Goal: Feedback & Contribution: Contribute content

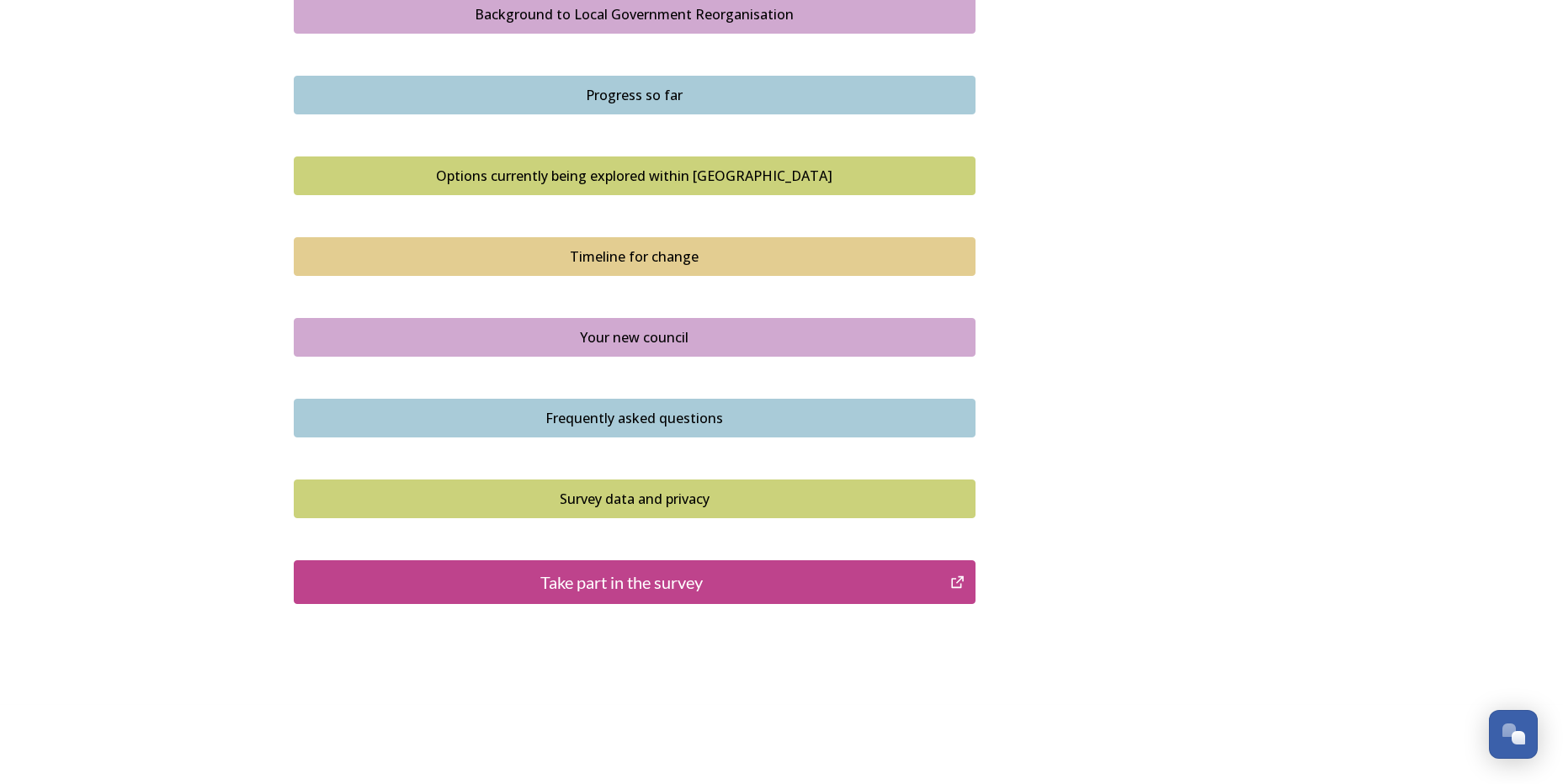
scroll to position [1026, 0]
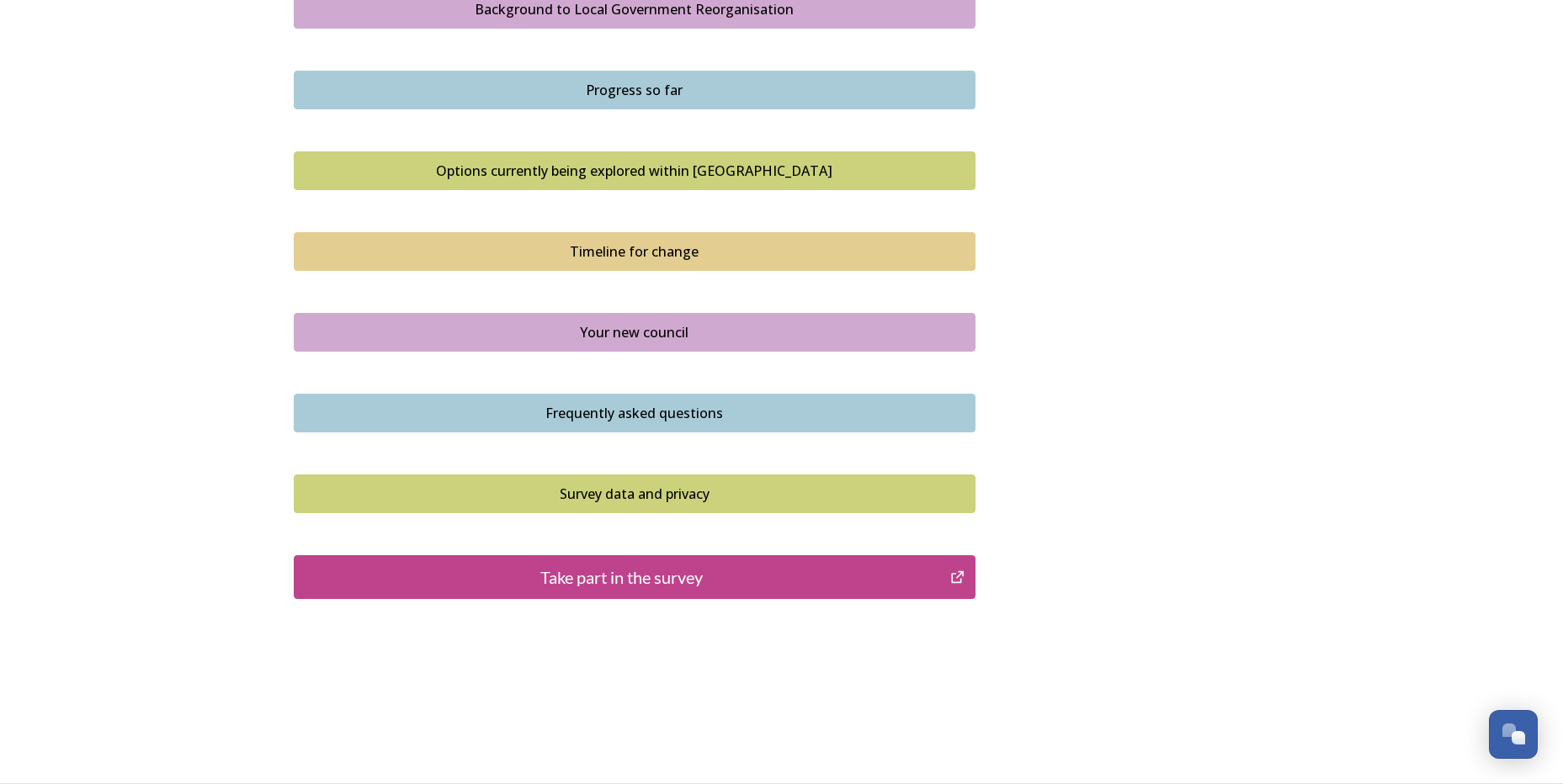
click at [696, 582] on div "Take part in the survey" at bounding box center [622, 577] width 639 height 26
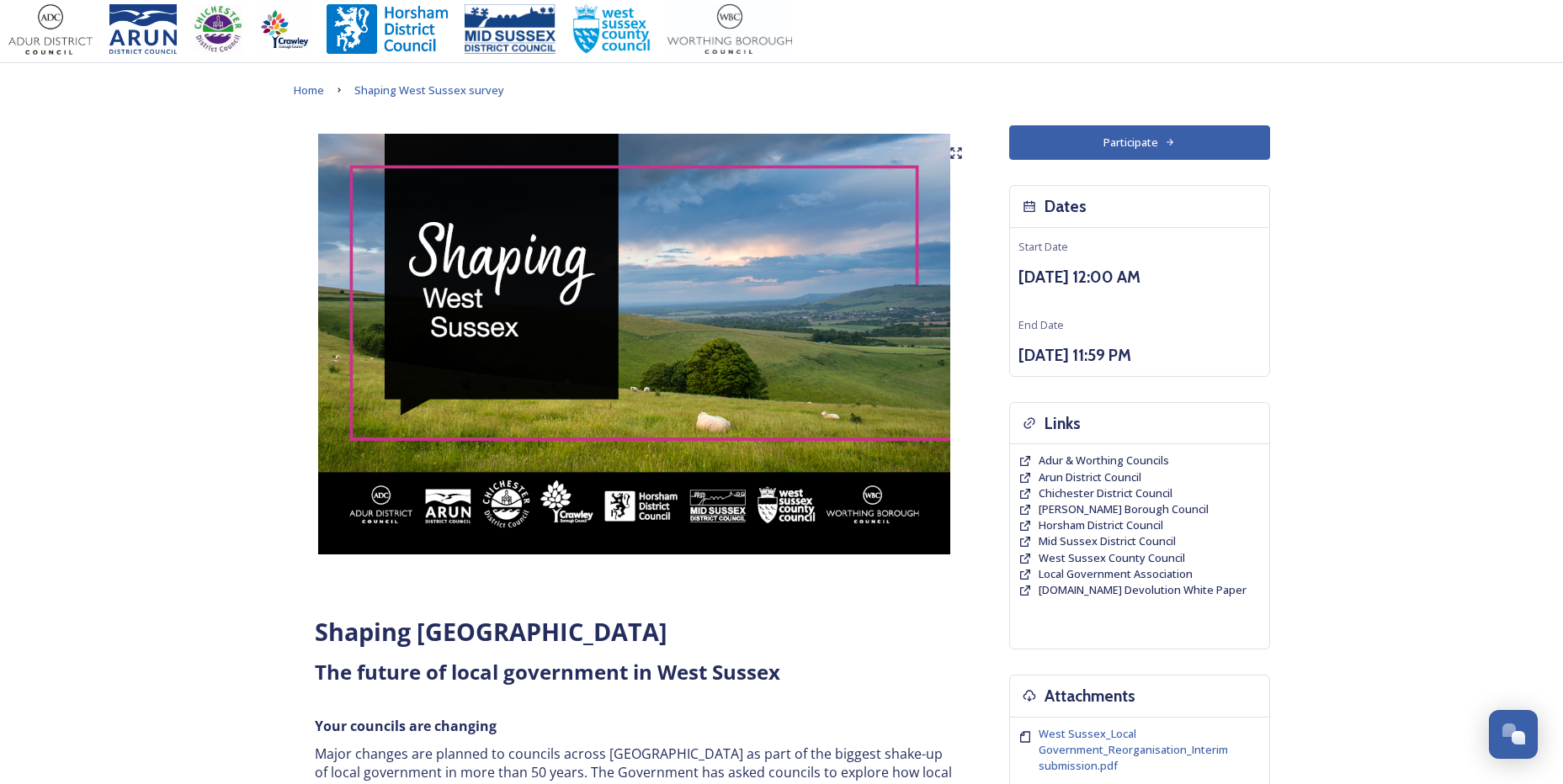
scroll to position [0, 0]
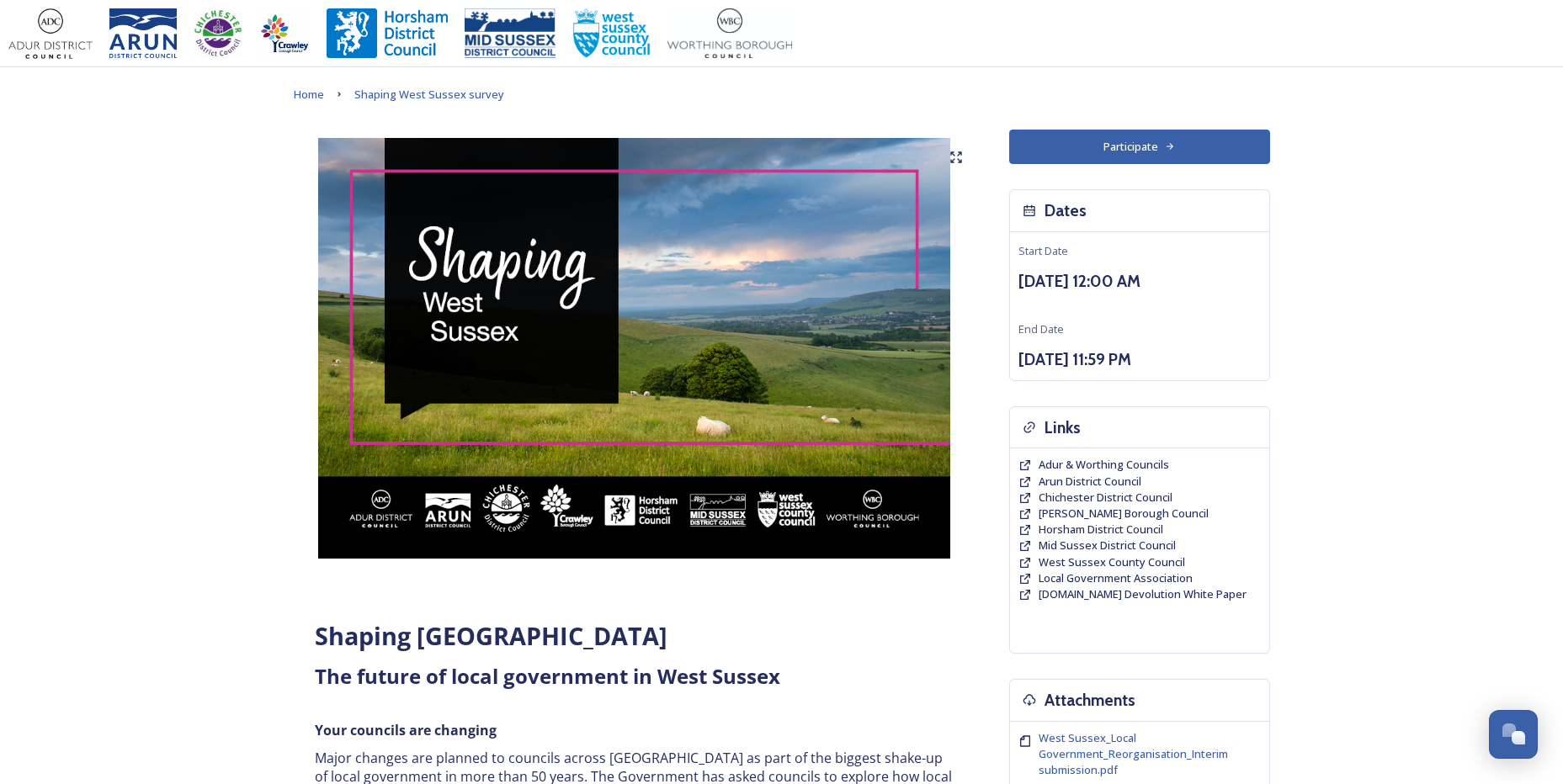
click at [1161, 153] on button "Participate" at bounding box center [1140, 146] width 261 height 35
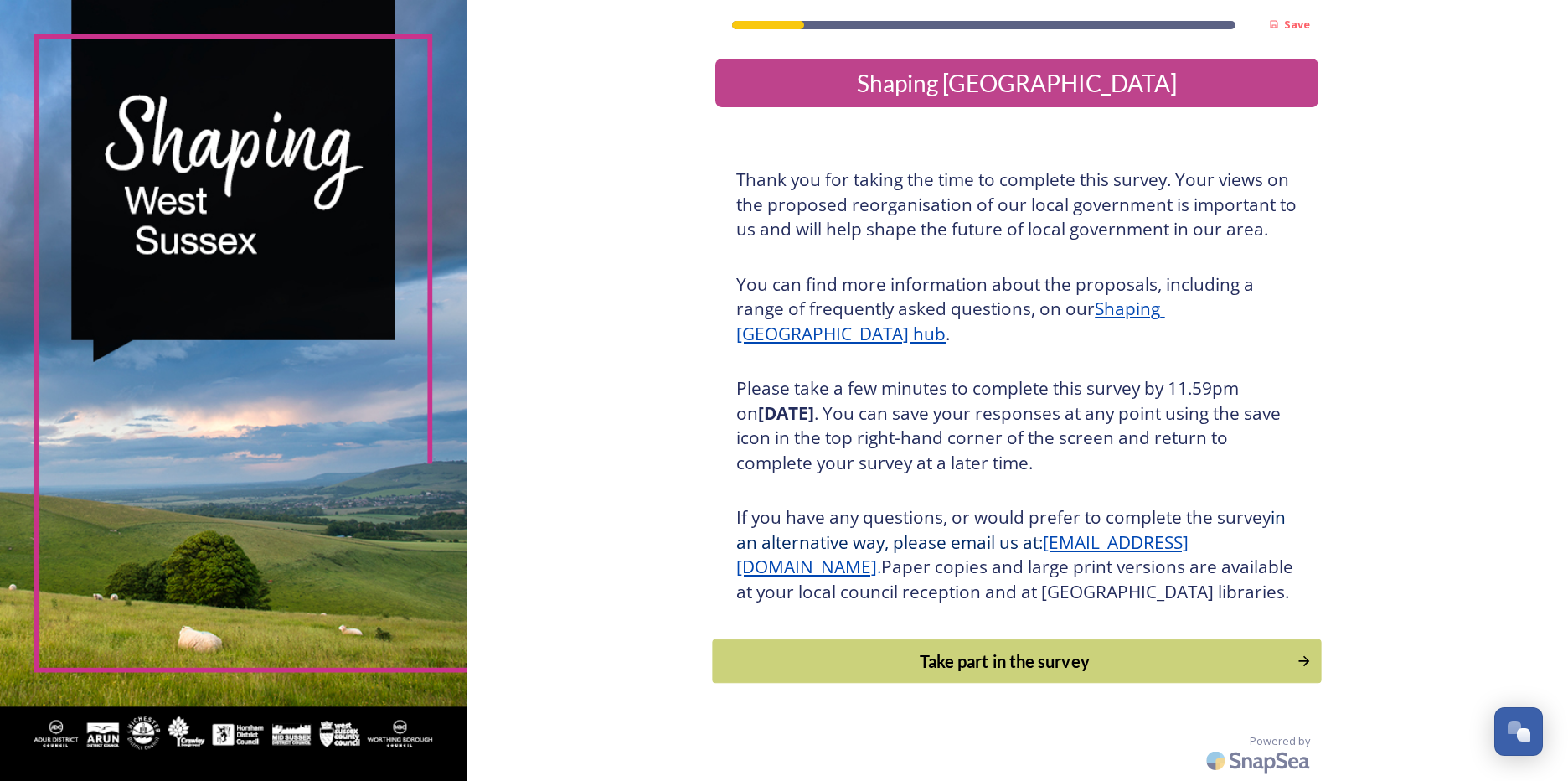
click at [999, 674] on div "Take part in the survey" at bounding box center [1005, 661] width 566 height 26
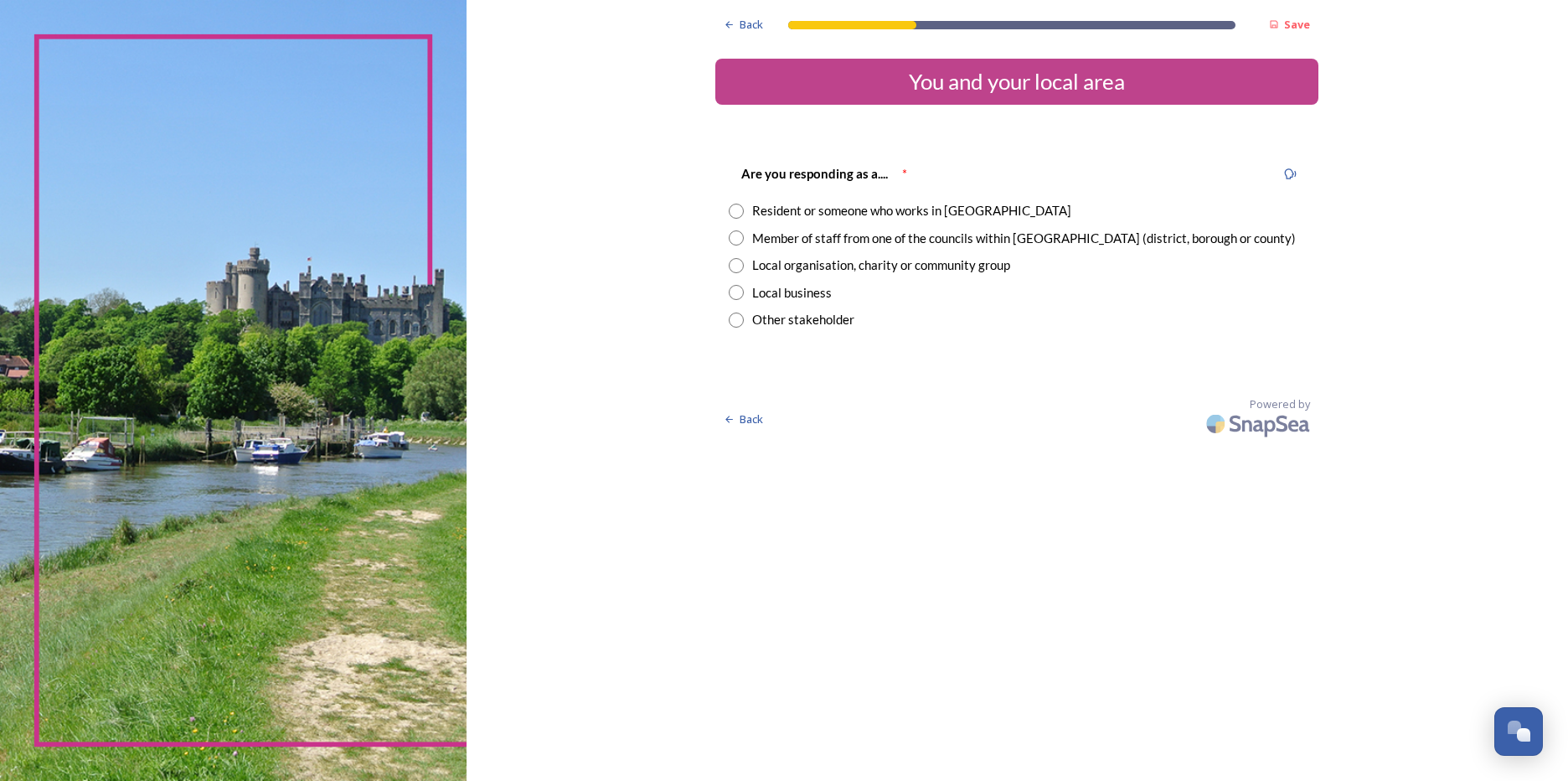
click at [741, 238] on input "radio" at bounding box center [736, 237] width 15 height 15
radio input "true"
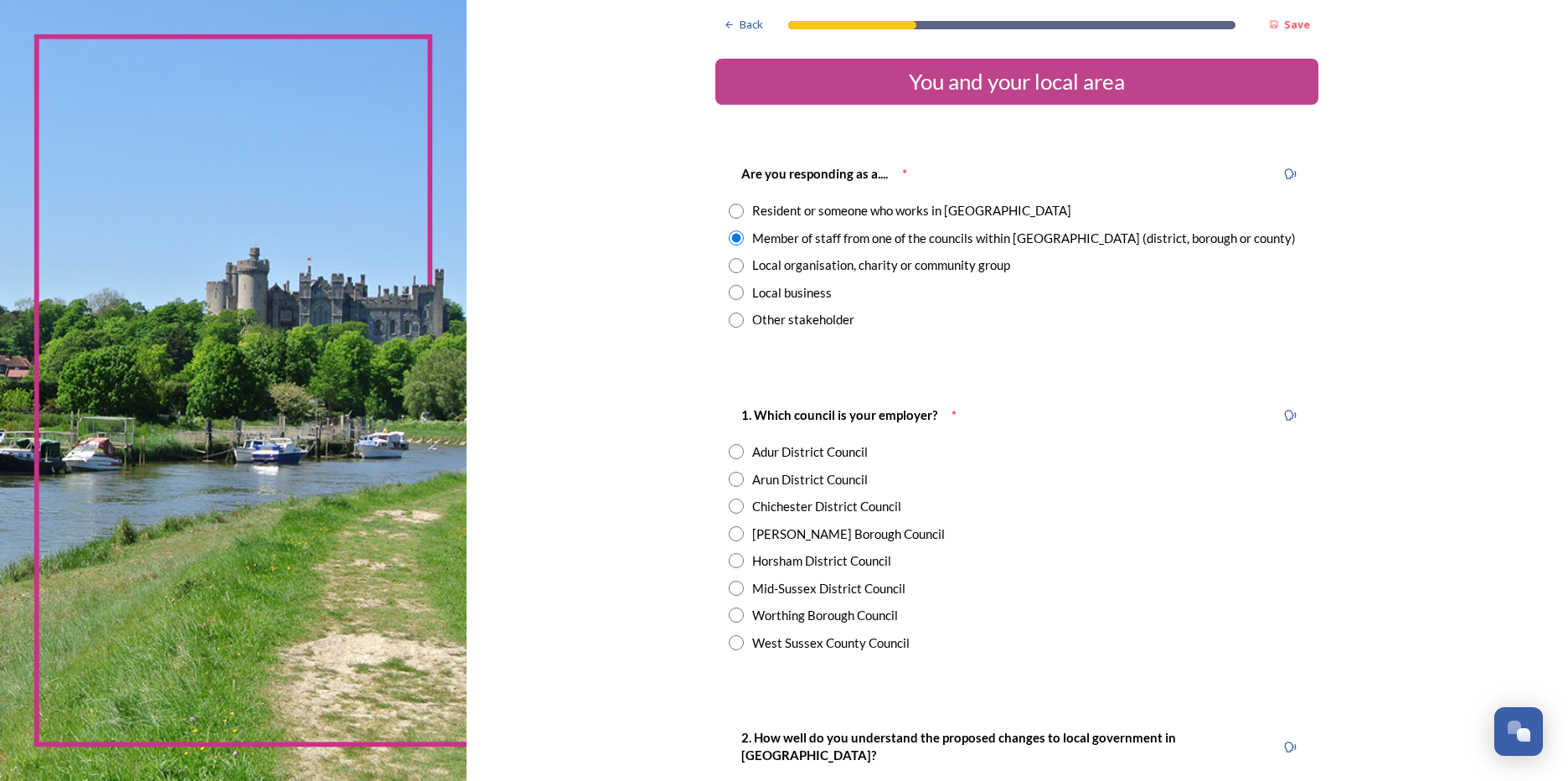
scroll to position [84, 0]
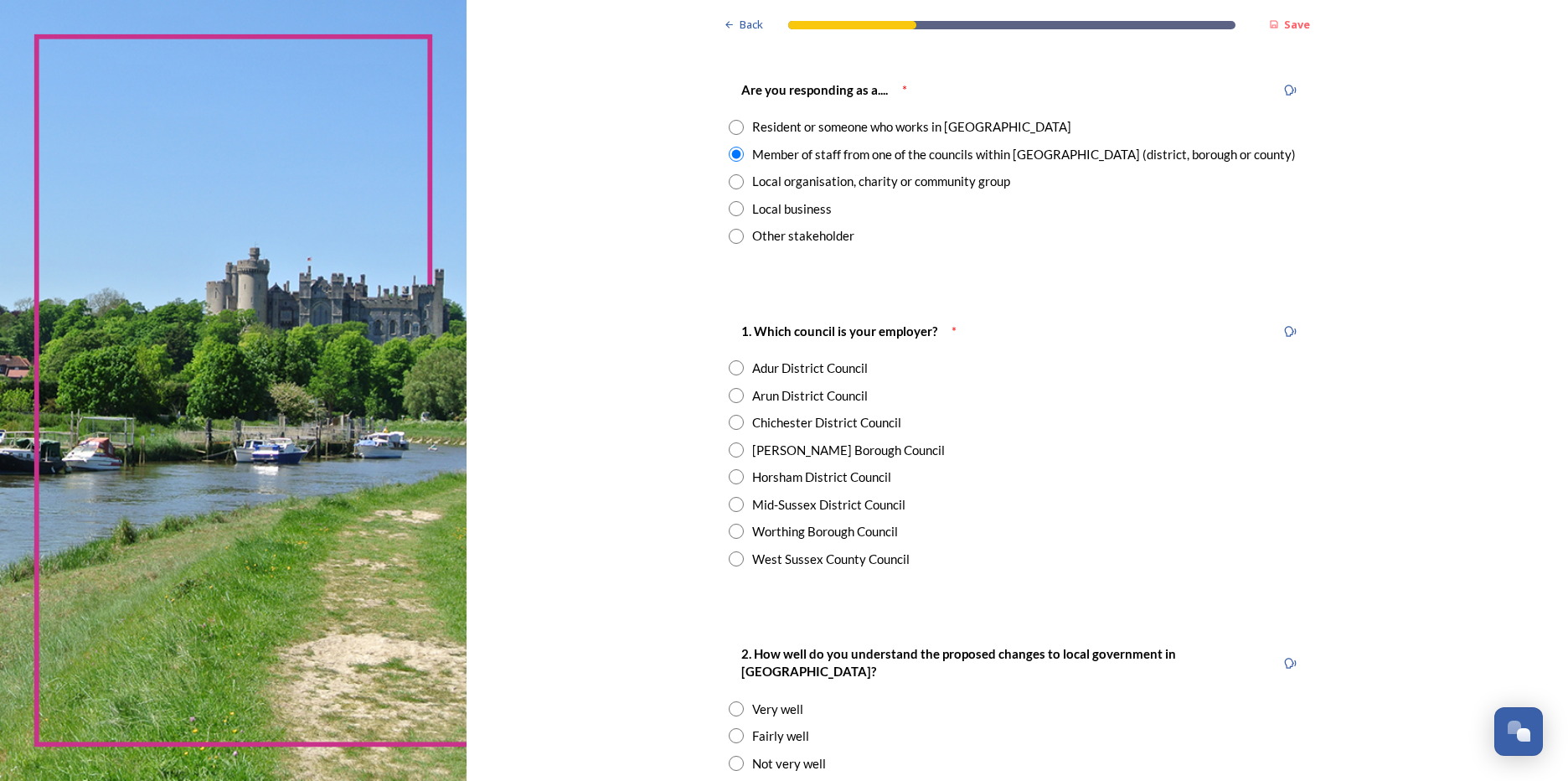
click at [732, 557] on input "radio" at bounding box center [736, 558] width 15 height 15
radio input "true"
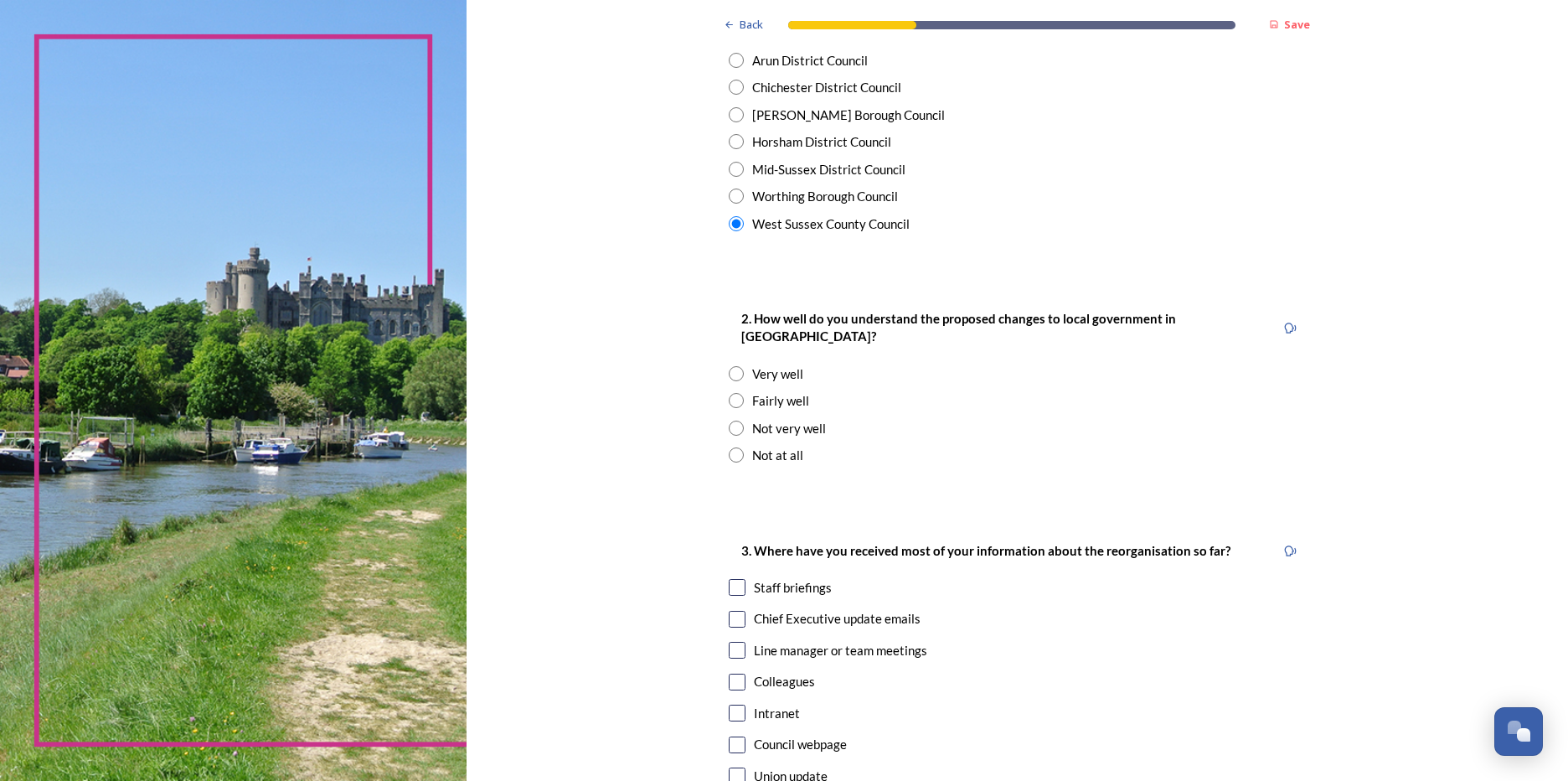
scroll to position [502, 0]
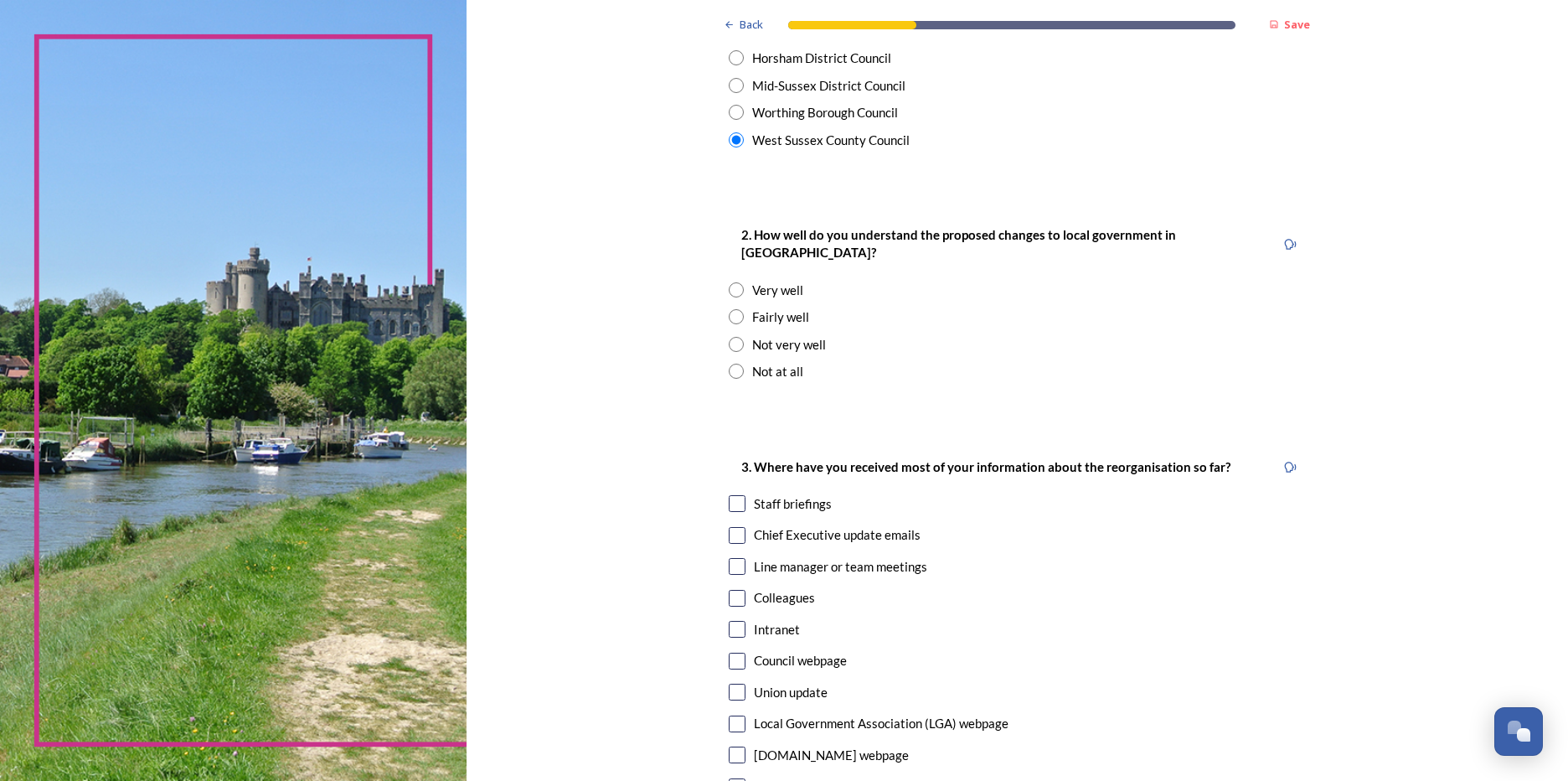
click at [729, 309] on input "radio" at bounding box center [736, 316] width 15 height 15
radio input "true"
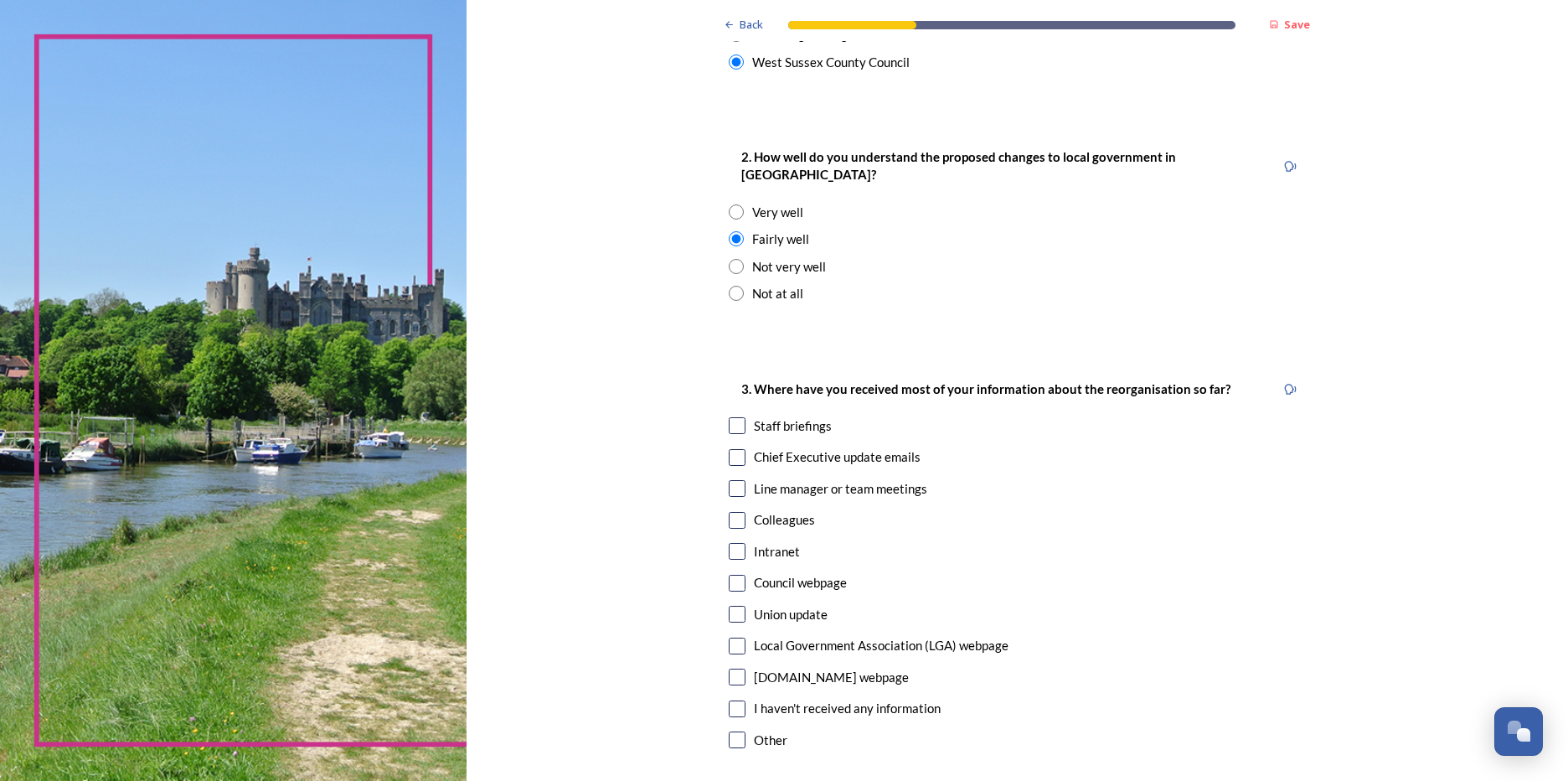
scroll to position [564, 0]
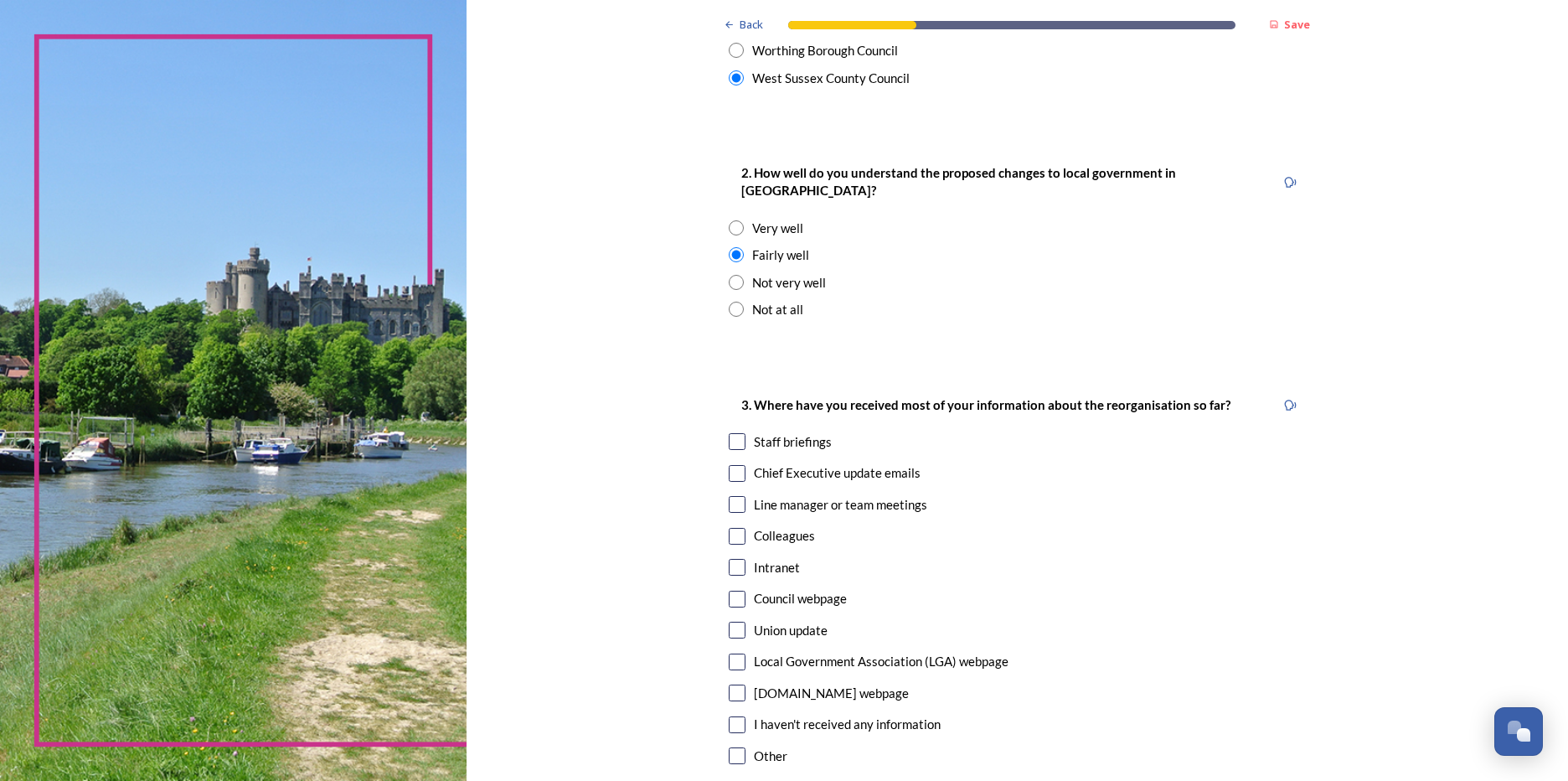
click at [734, 275] on input "radio" at bounding box center [736, 282] width 15 height 15
radio input "true"
click at [729, 247] on input "radio" at bounding box center [736, 254] width 15 height 15
radio input "true"
click at [729, 275] on input "radio" at bounding box center [736, 282] width 15 height 15
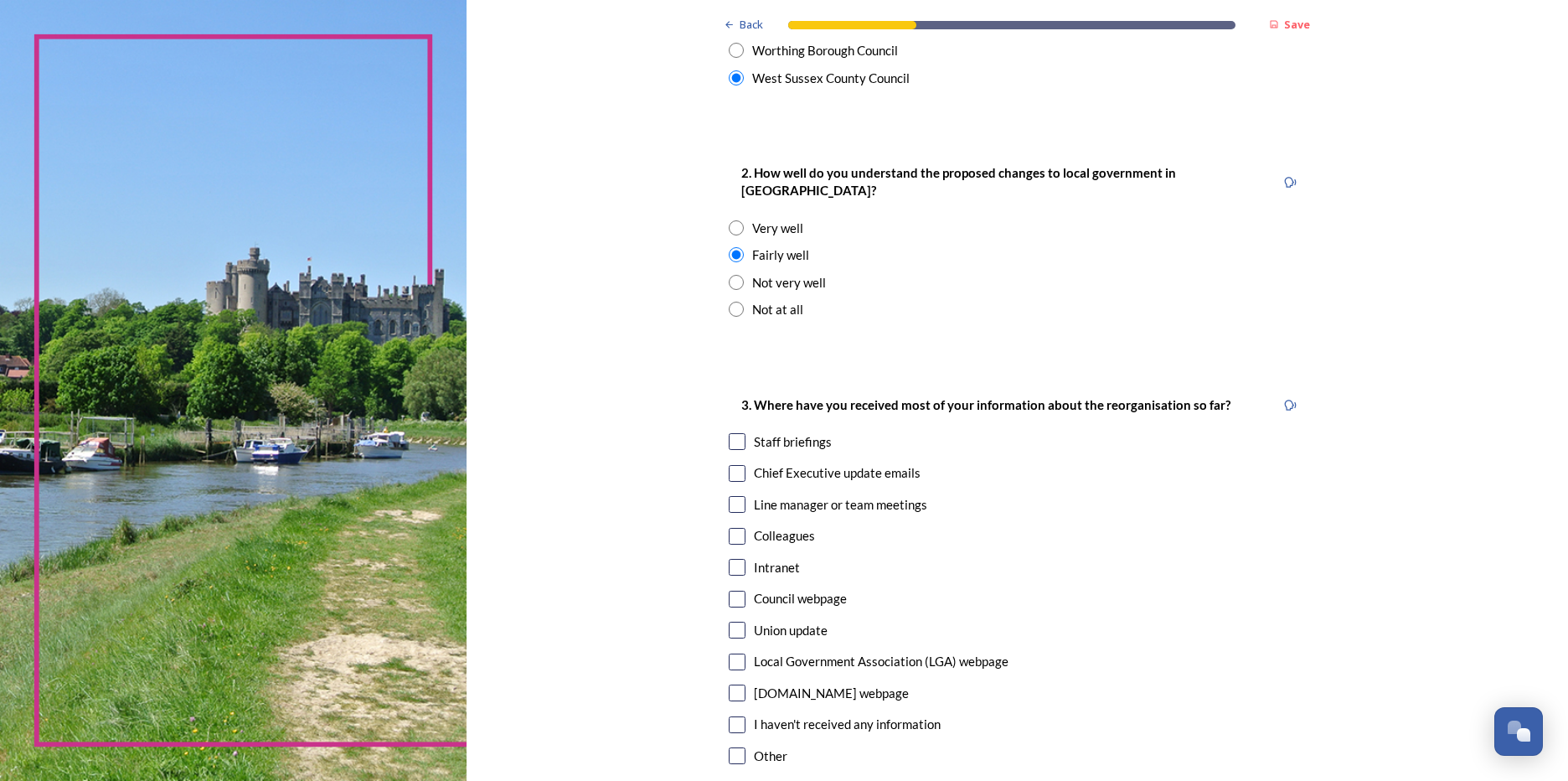
radio input "true"
click at [729, 247] on input "radio" at bounding box center [736, 254] width 15 height 15
radio input "true"
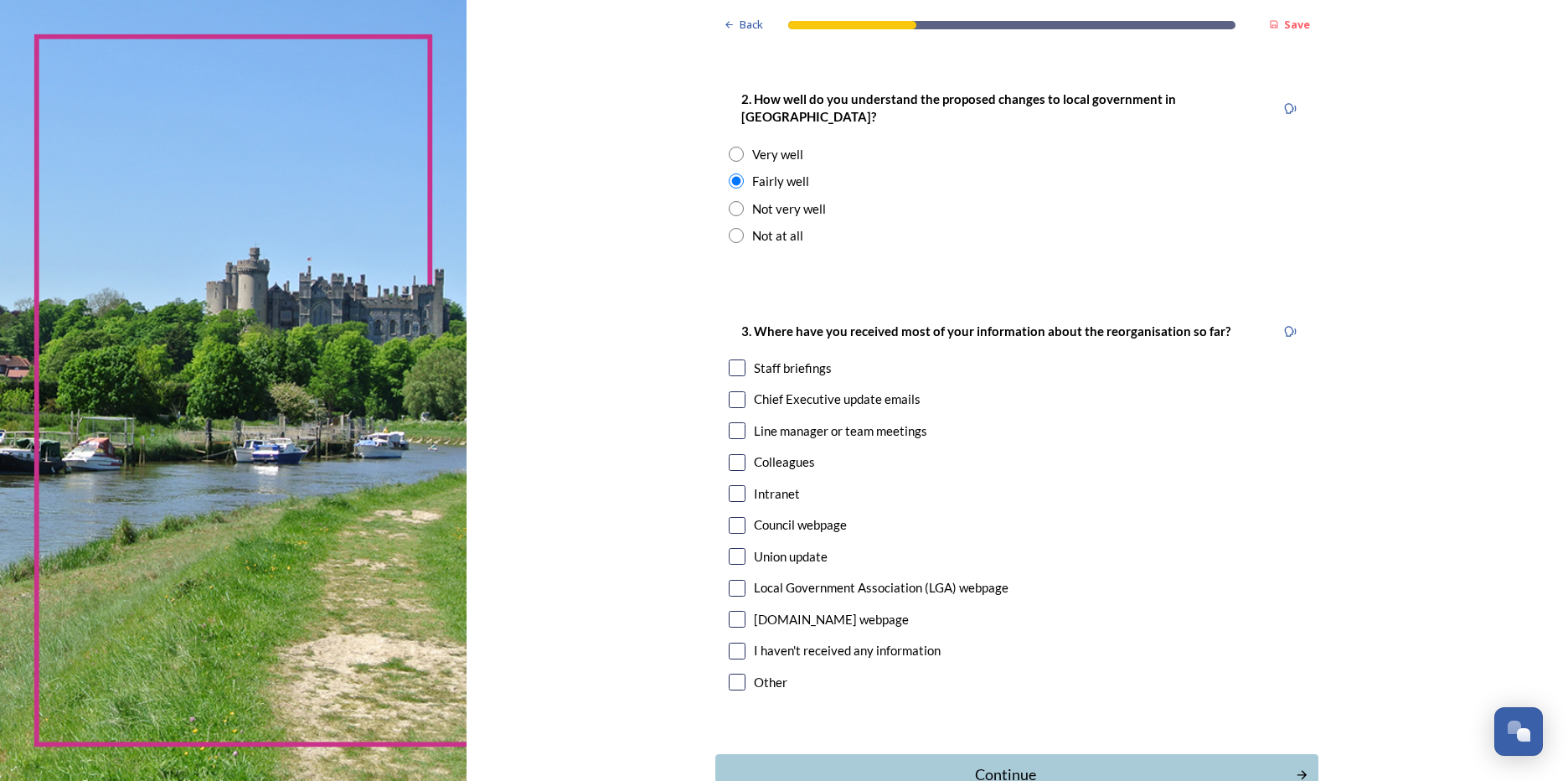
scroll to position [732, 0]
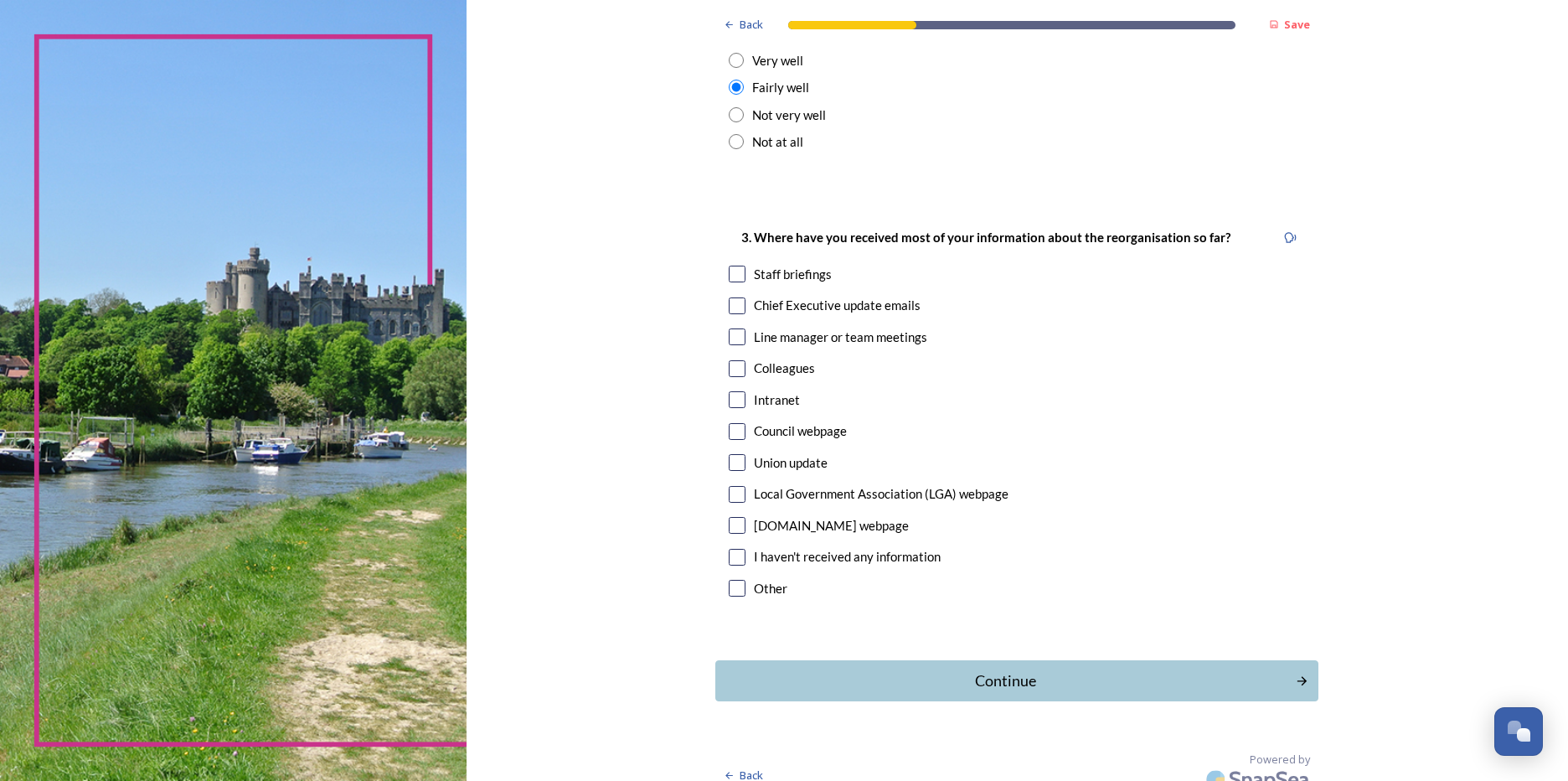
click at [729, 266] on input "checkbox" at bounding box center [737, 274] width 17 height 17
checkbox input "true"
click at [732, 297] on input "checkbox" at bounding box center [737, 305] width 17 height 17
checkbox input "true"
click at [732, 454] on input "checkbox" at bounding box center [737, 462] width 17 height 17
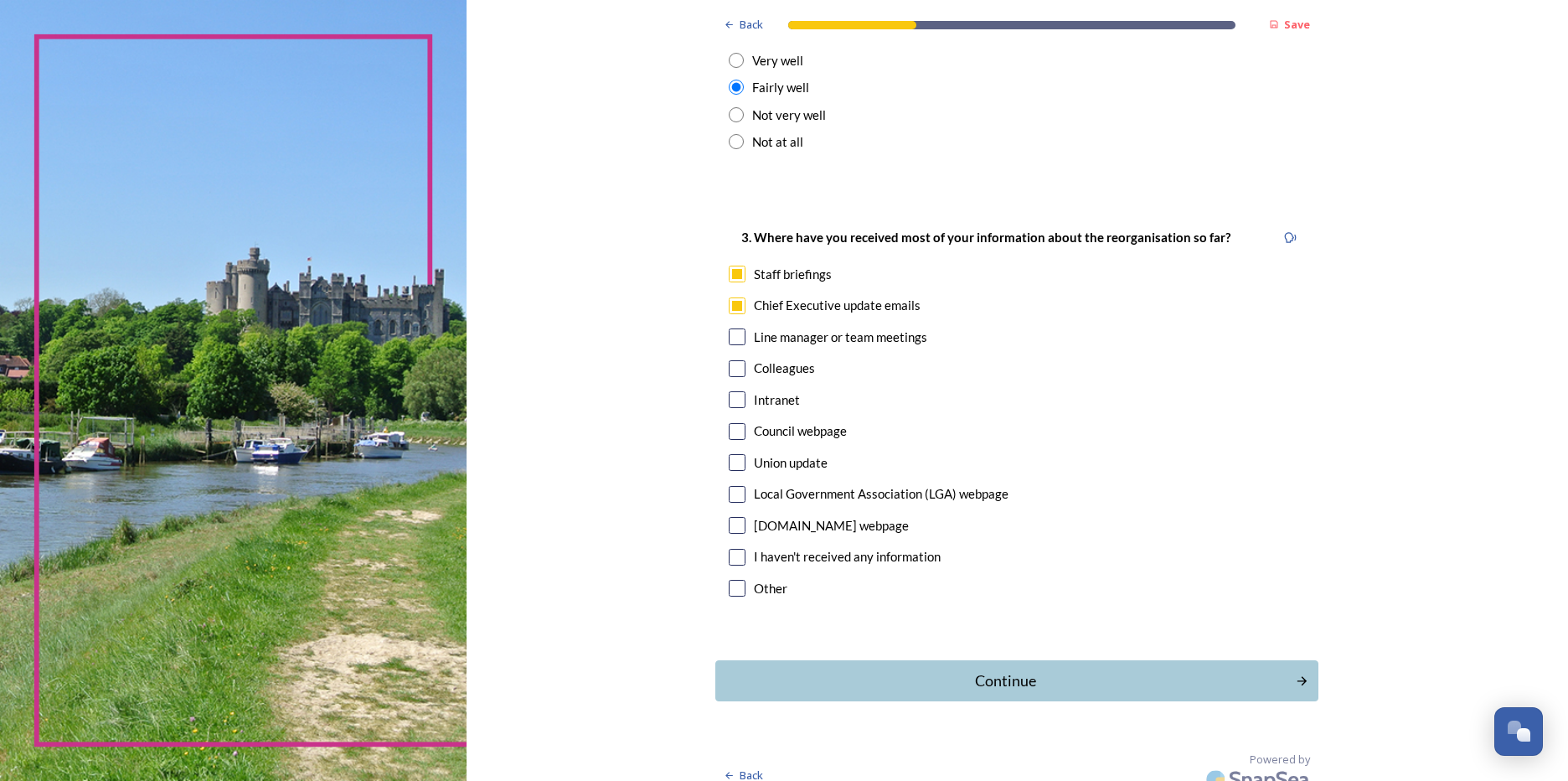
checkbox input "true"
click at [732, 423] on input "checkbox" at bounding box center [737, 431] width 17 height 17
checkbox input "true"
click at [1096, 670] on div "Continue" at bounding box center [1006, 681] width 567 height 23
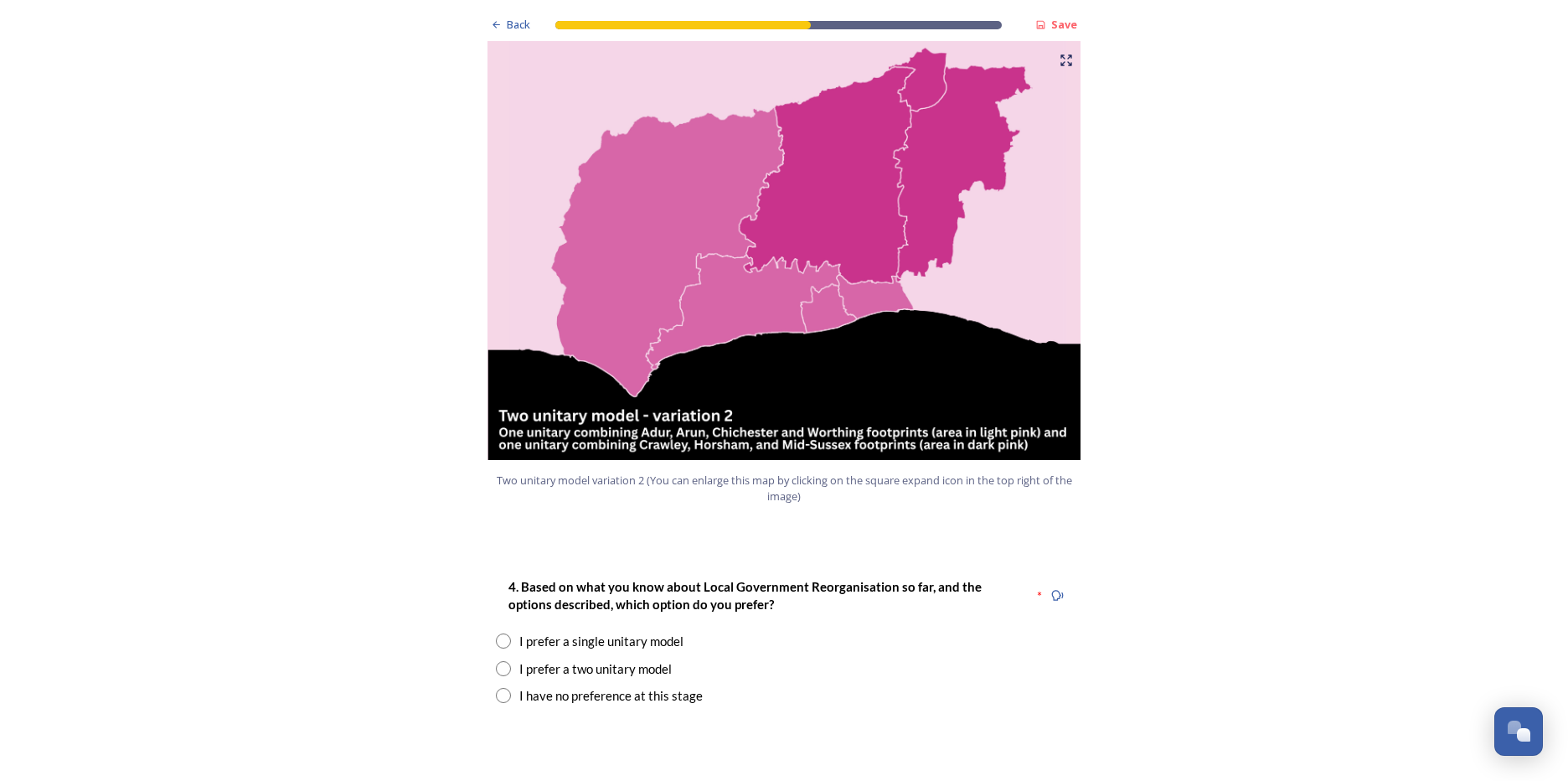
scroll to position [1926, 0]
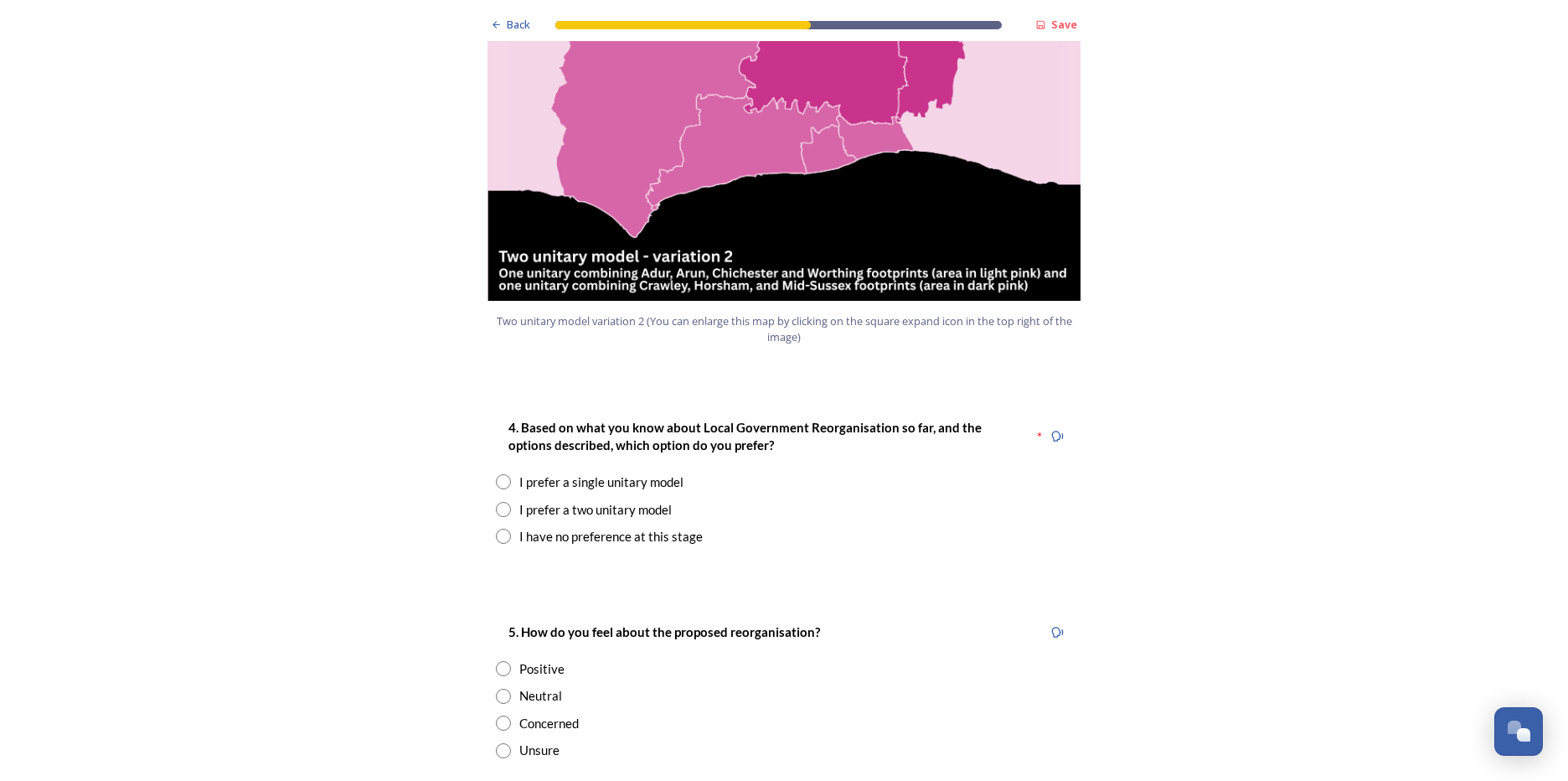
click at [496, 501] on input "radio" at bounding box center [503, 508] width 15 height 15
radio input "true"
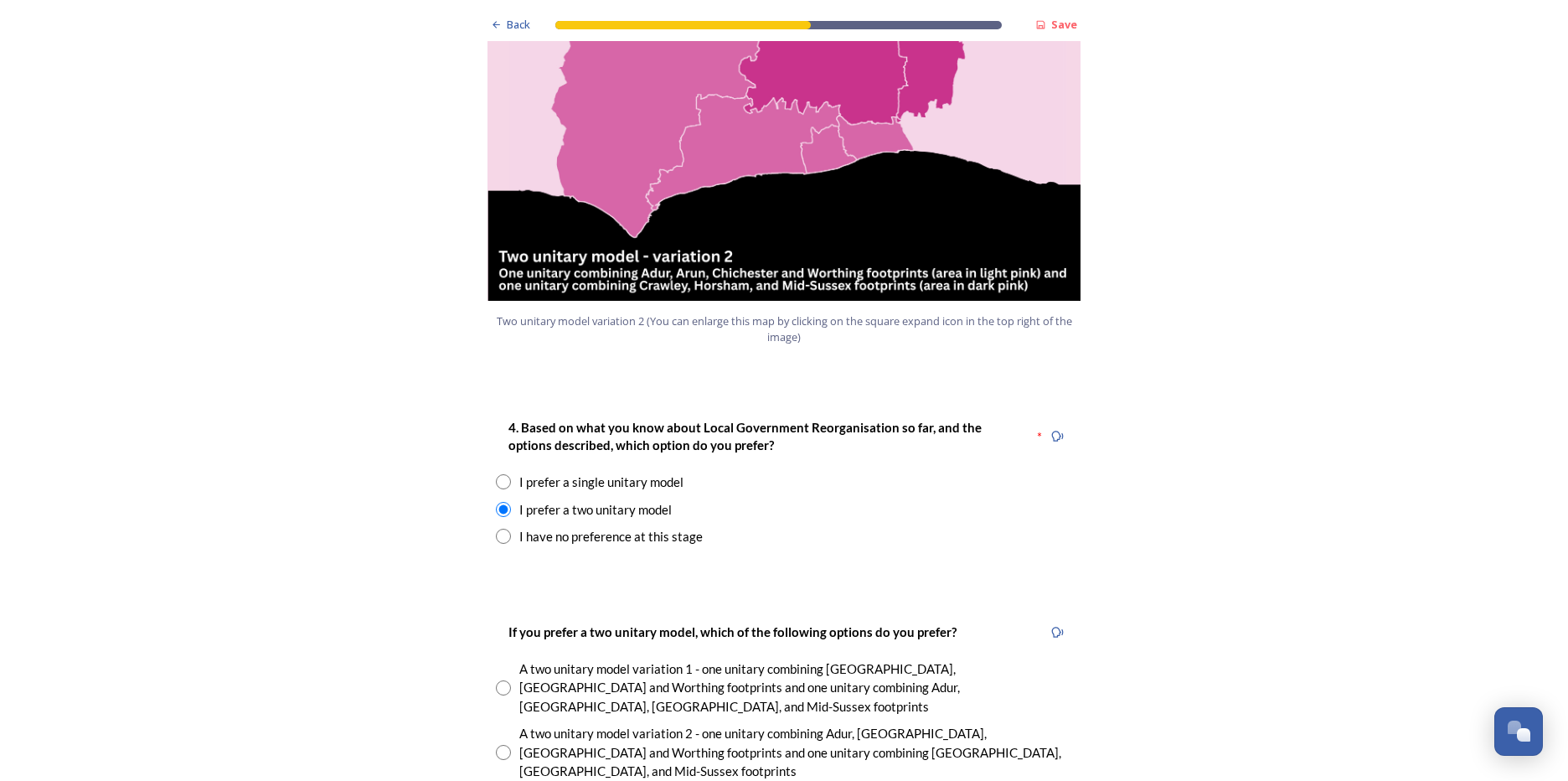
click at [505, 724] on div "A two unitary model variation 2 - one unitary combining Adur, Arun, Chichester …" at bounding box center [784, 752] width 576 height 57
radio input "true"
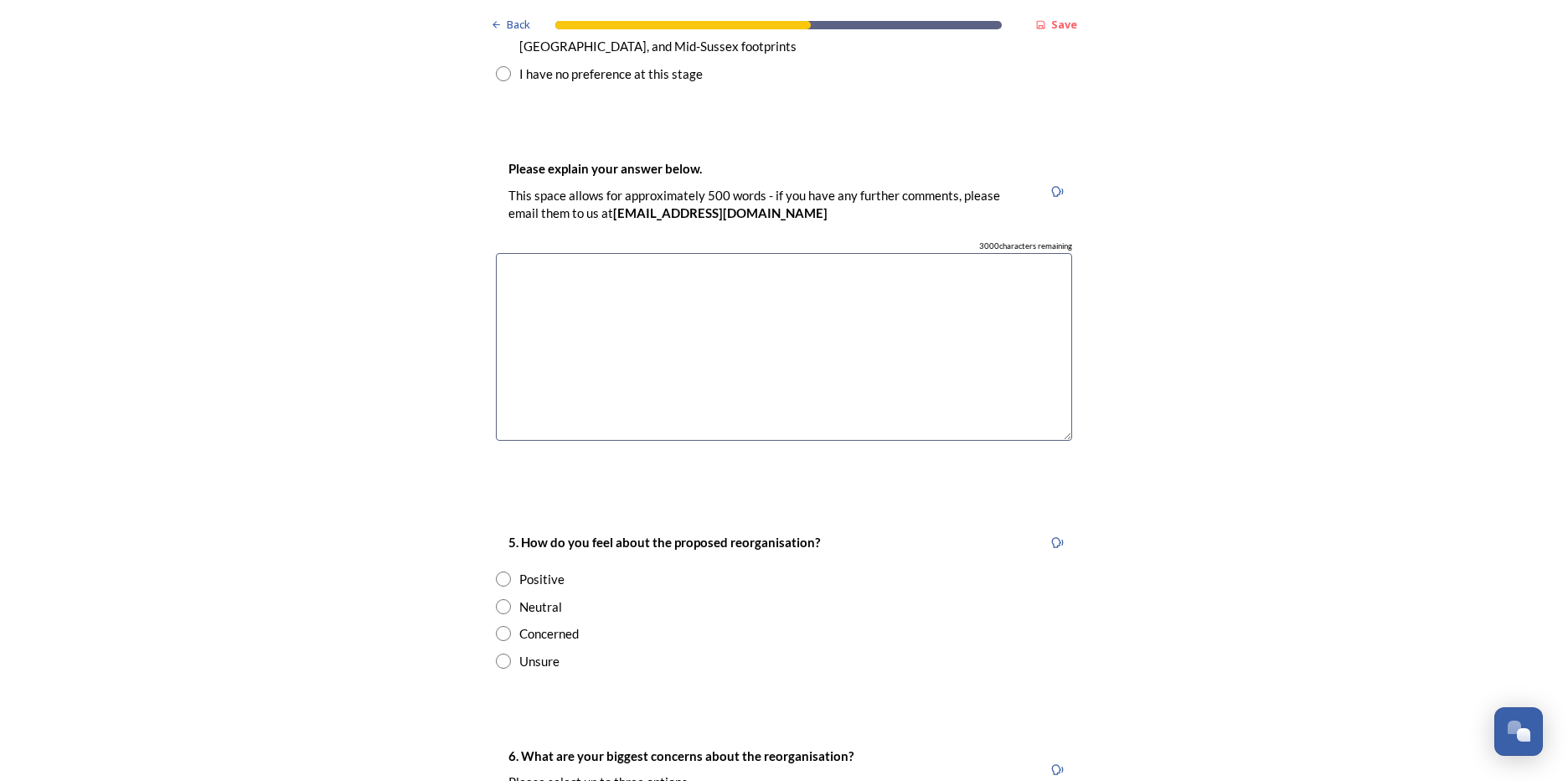
scroll to position [2681, 0]
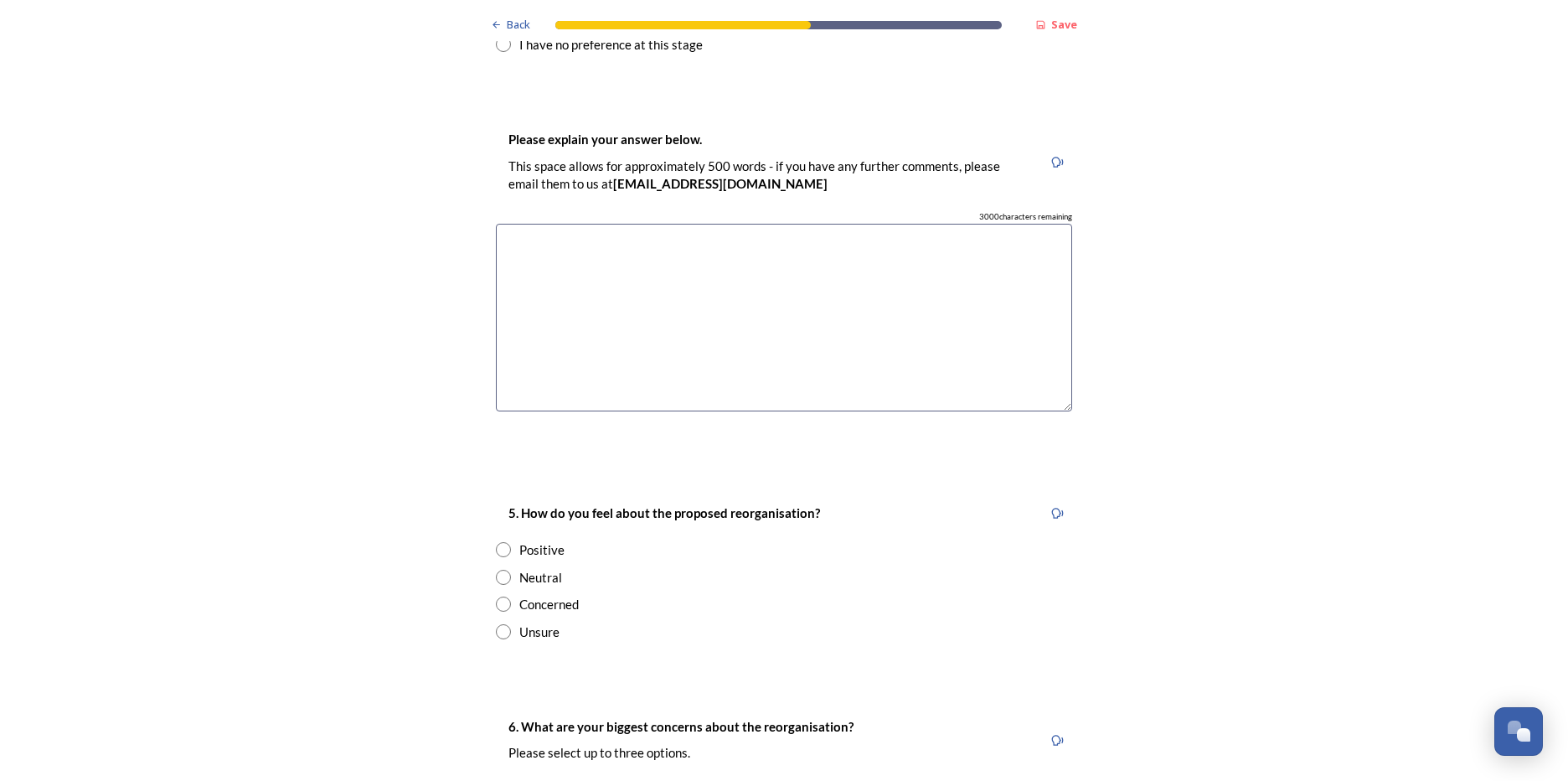
click at [501, 597] on input "radio" at bounding box center [503, 604] width 15 height 15
radio input "true"
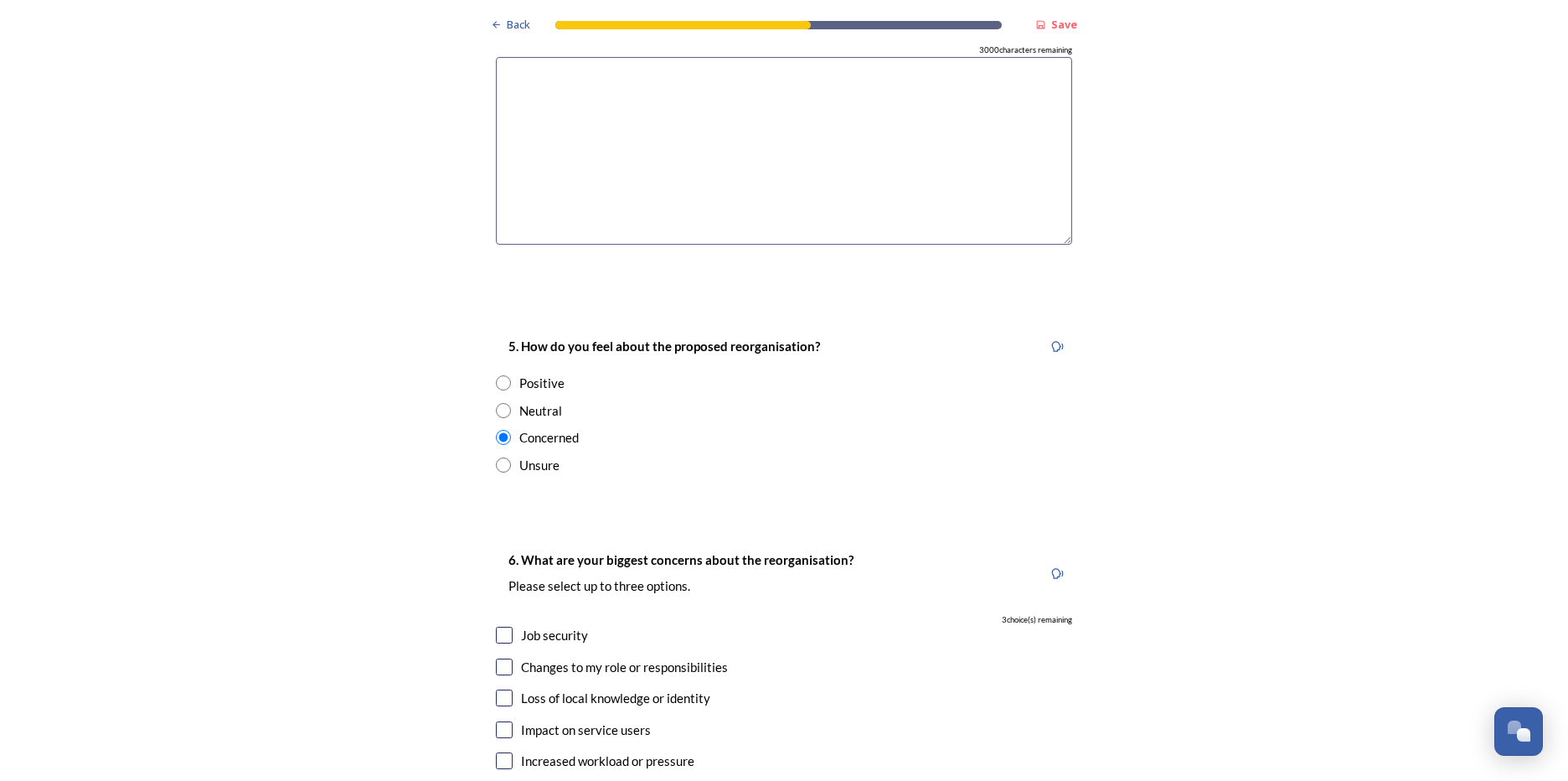
scroll to position [2848, 0]
click at [501, 625] on input "checkbox" at bounding box center [504, 633] width 17 height 17
checkbox input "true"
click at [496, 721] on input "checkbox" at bounding box center [504, 729] width 17 height 17
checkbox input "true"
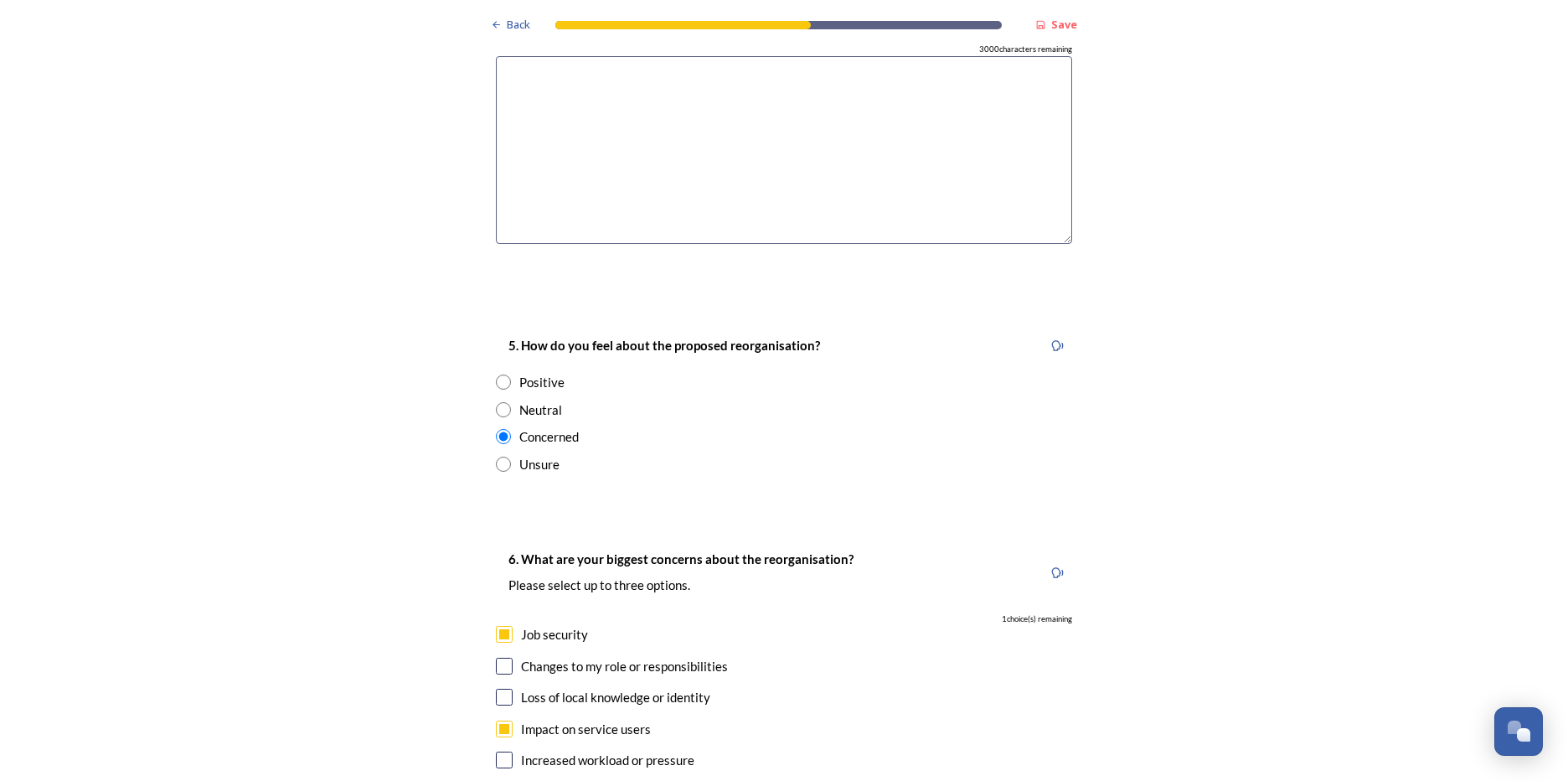
click at [496, 751] on input "checkbox" at bounding box center [504, 759] width 17 height 17
checkbox input "true"
click at [496, 658] on input "checkbox" at bounding box center [504, 666] width 17 height 17
checkbox input "false"
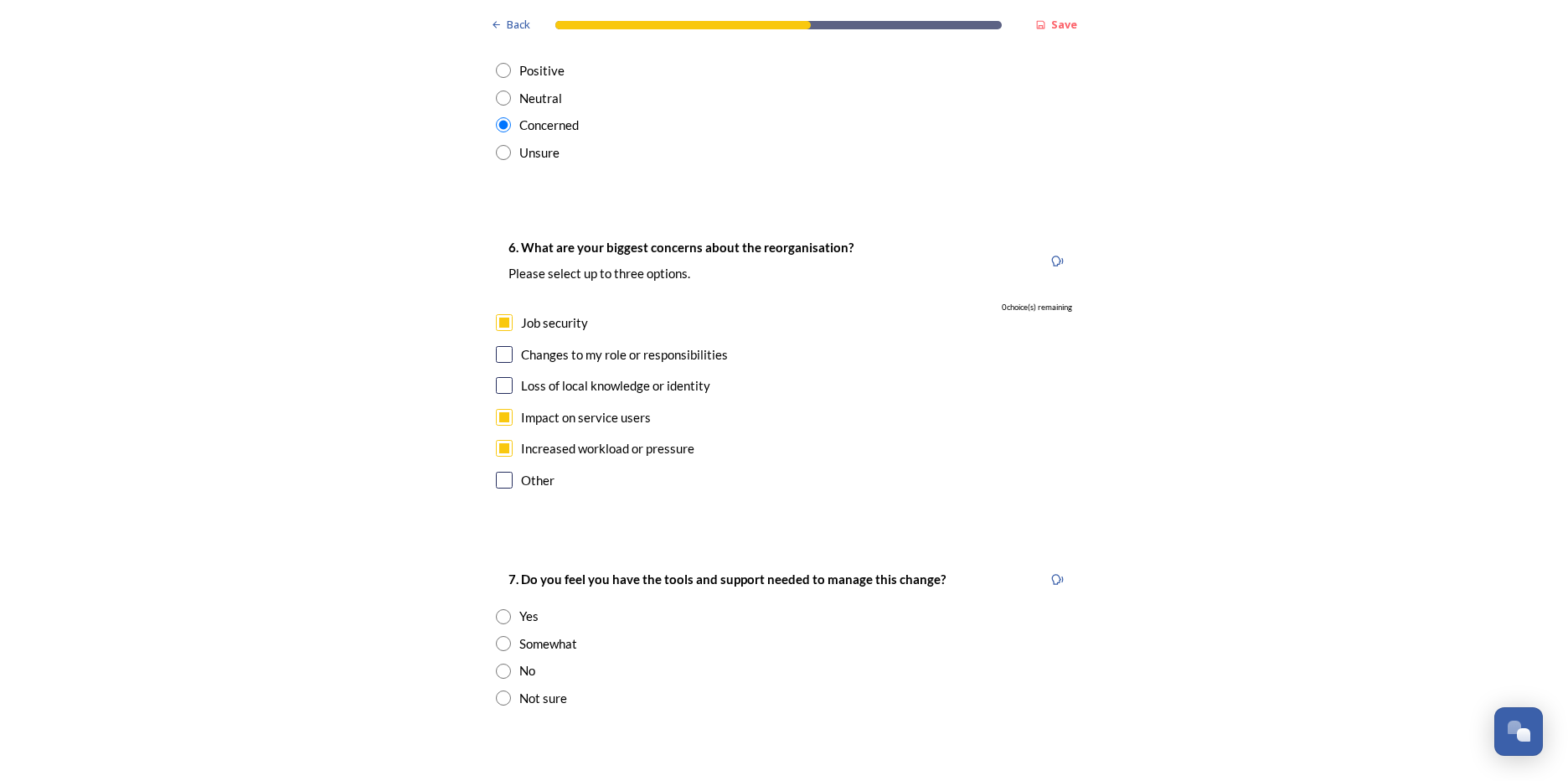
scroll to position [3183, 0]
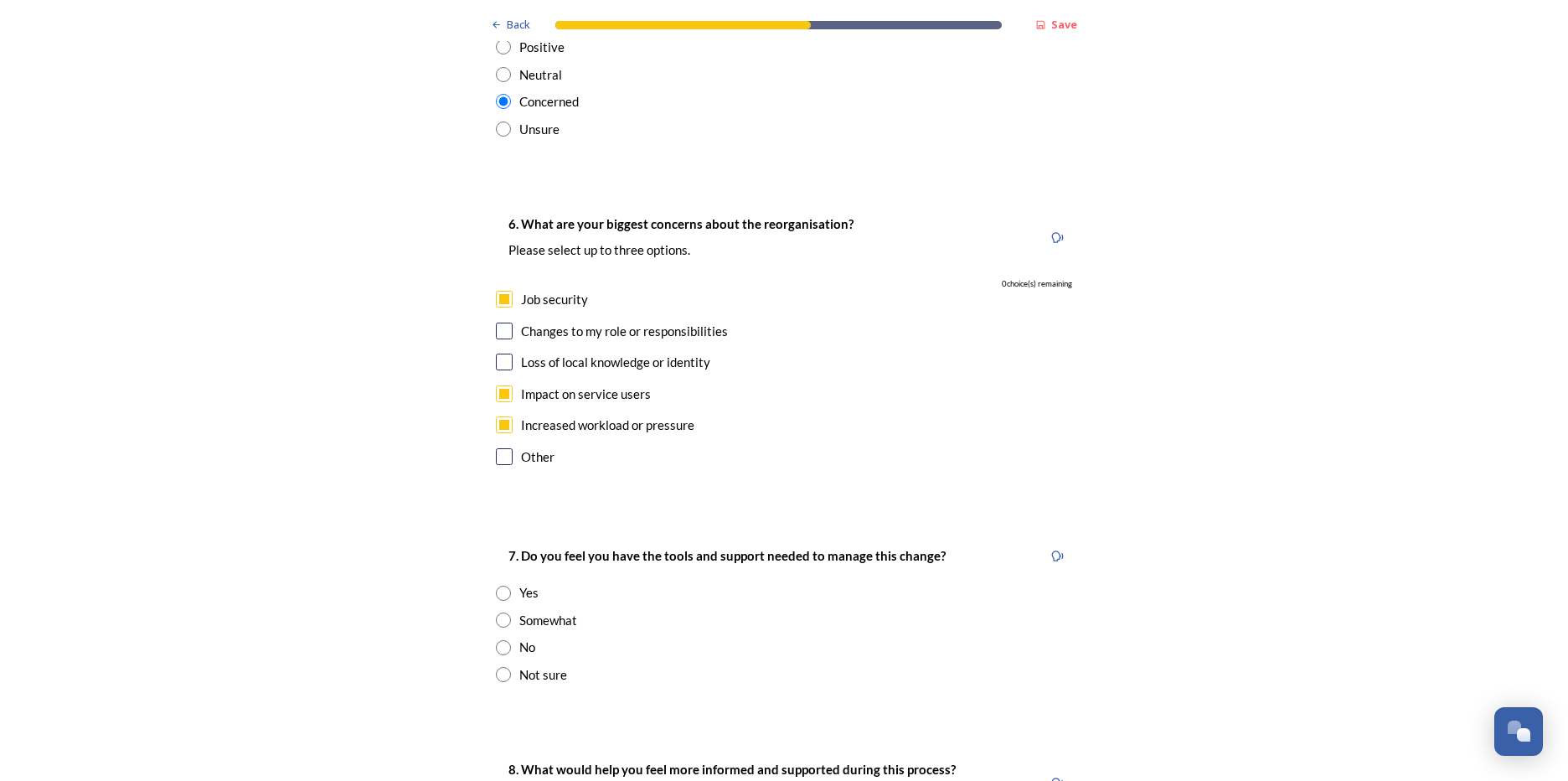
click at [500, 640] on input "radio" at bounding box center [503, 647] width 15 height 15
radio input "true"
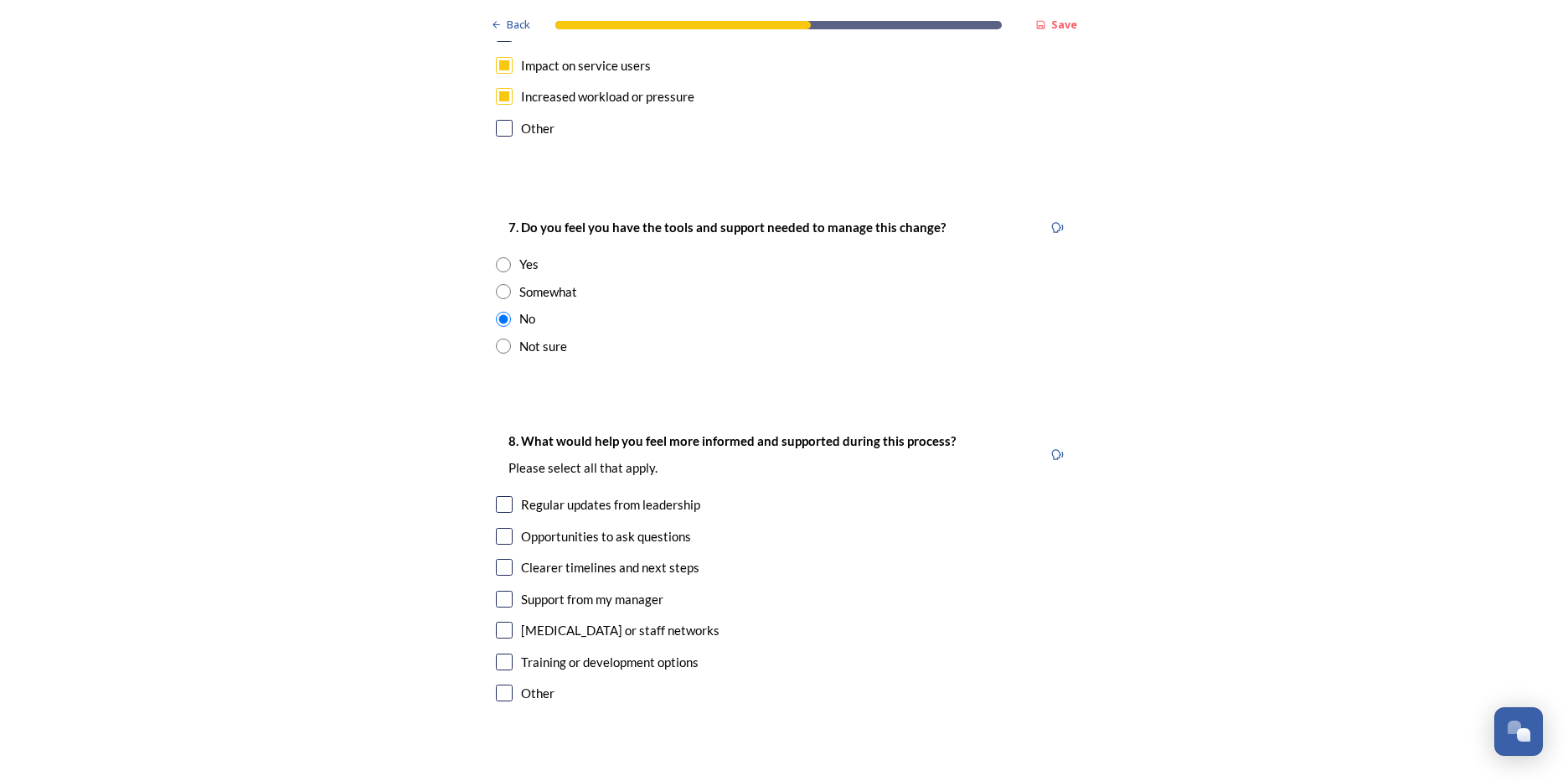
scroll to position [3518, 0]
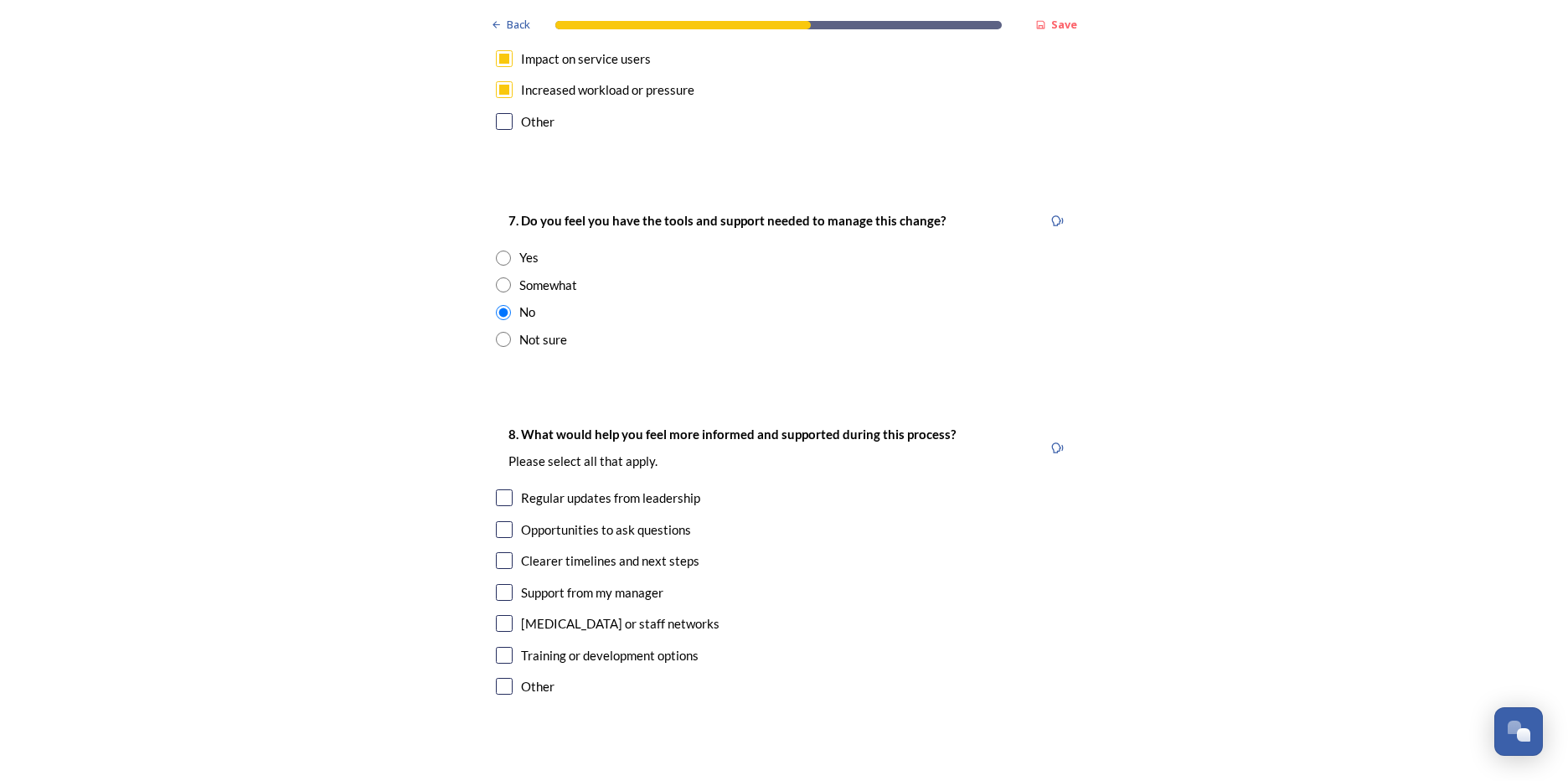
click at [499, 553] on input "checkbox" at bounding box center [504, 560] width 17 height 17
checkbox input "true"
click at [501, 678] on input "checkbox" at bounding box center [504, 685] width 17 height 17
checkbox input "false"
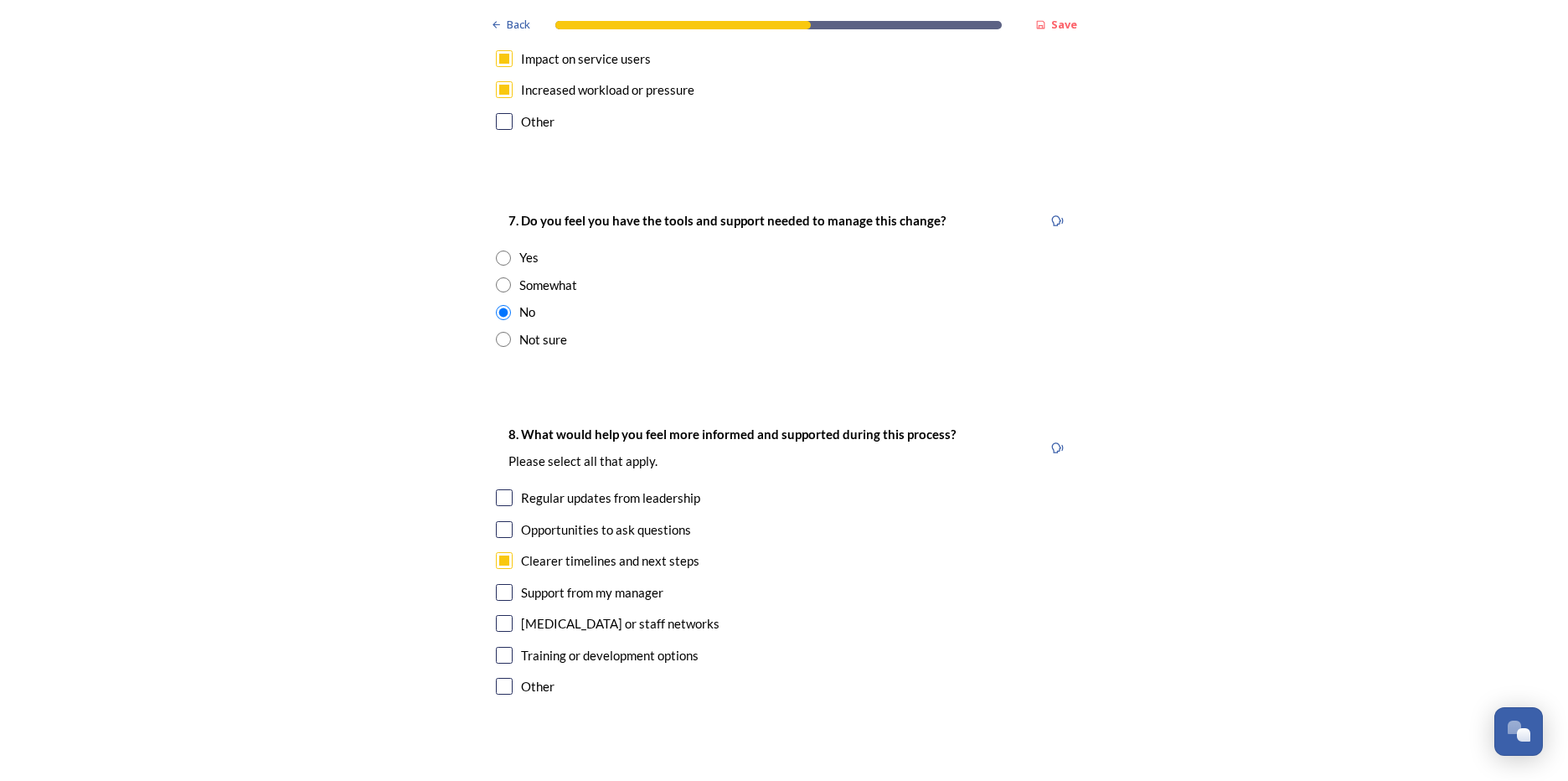
click at [504, 615] on input "checkbox" at bounding box center [504, 622] width 17 height 17
checkbox input "true"
click at [500, 489] on input "checkbox" at bounding box center [504, 497] width 17 height 17
checkbox input "true"
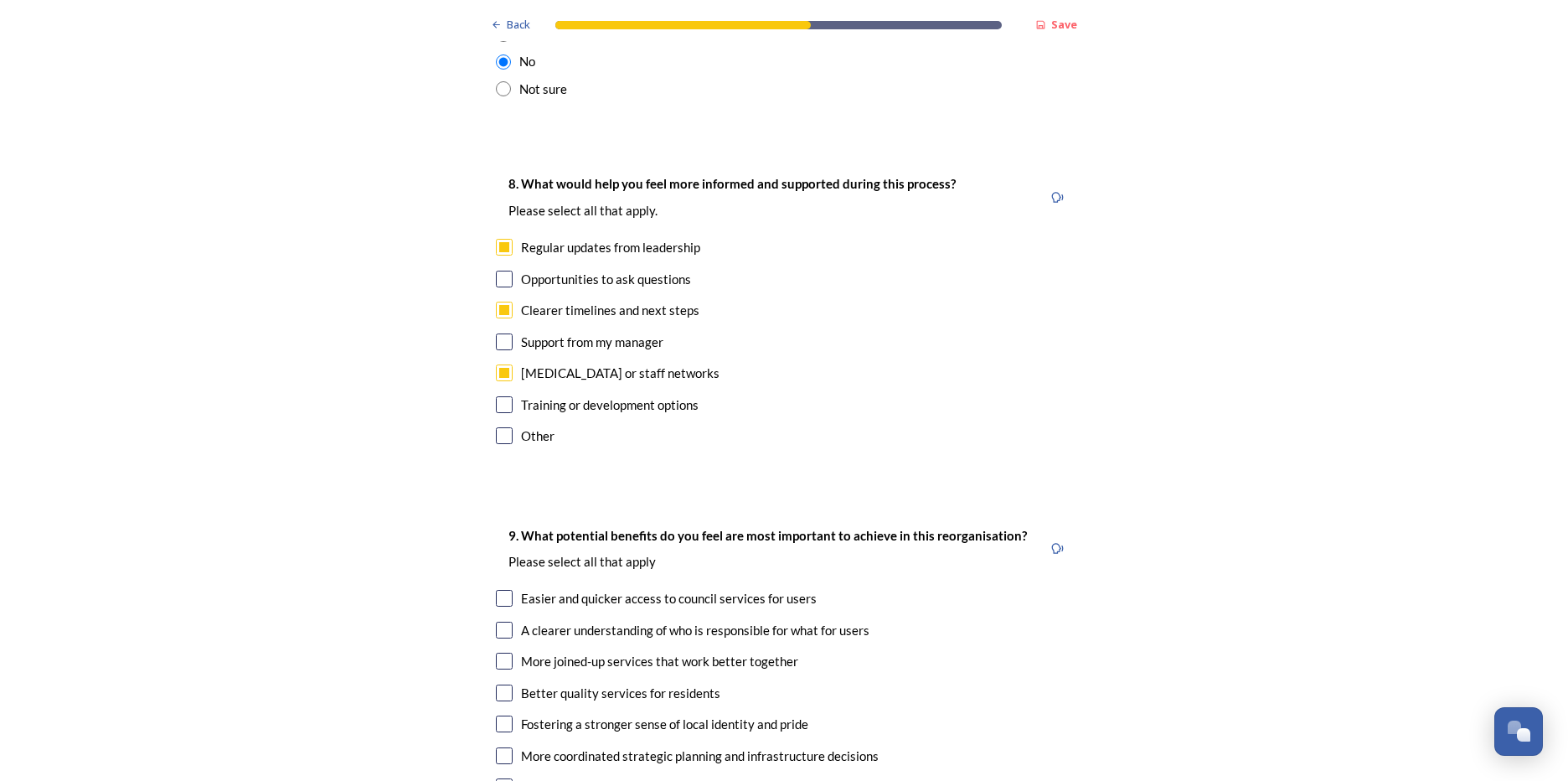
scroll to position [3770, 0]
click at [500, 683] on input "checkbox" at bounding box center [504, 691] width 17 height 17
checkbox input "true"
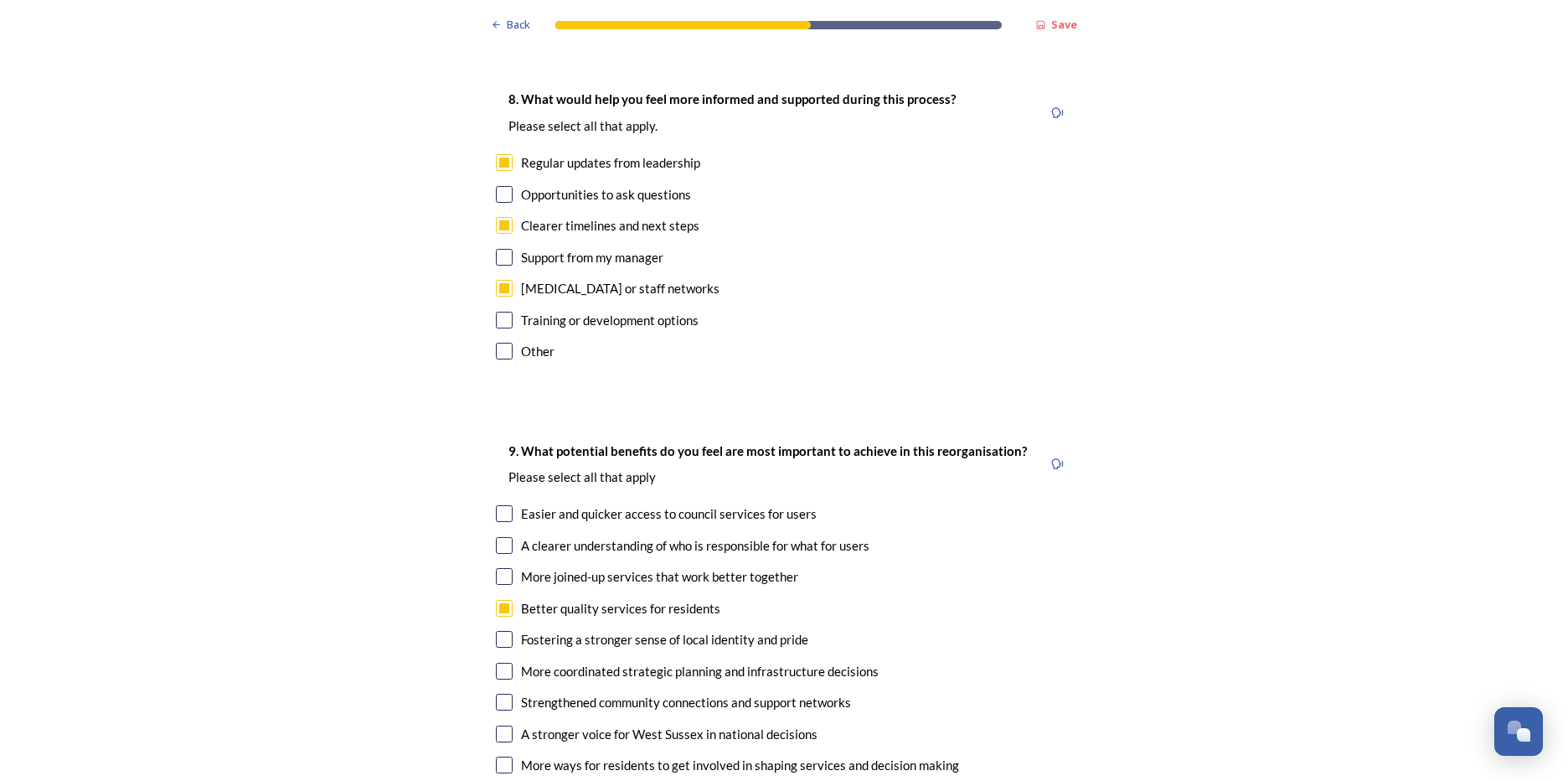
scroll to position [3938, 0]
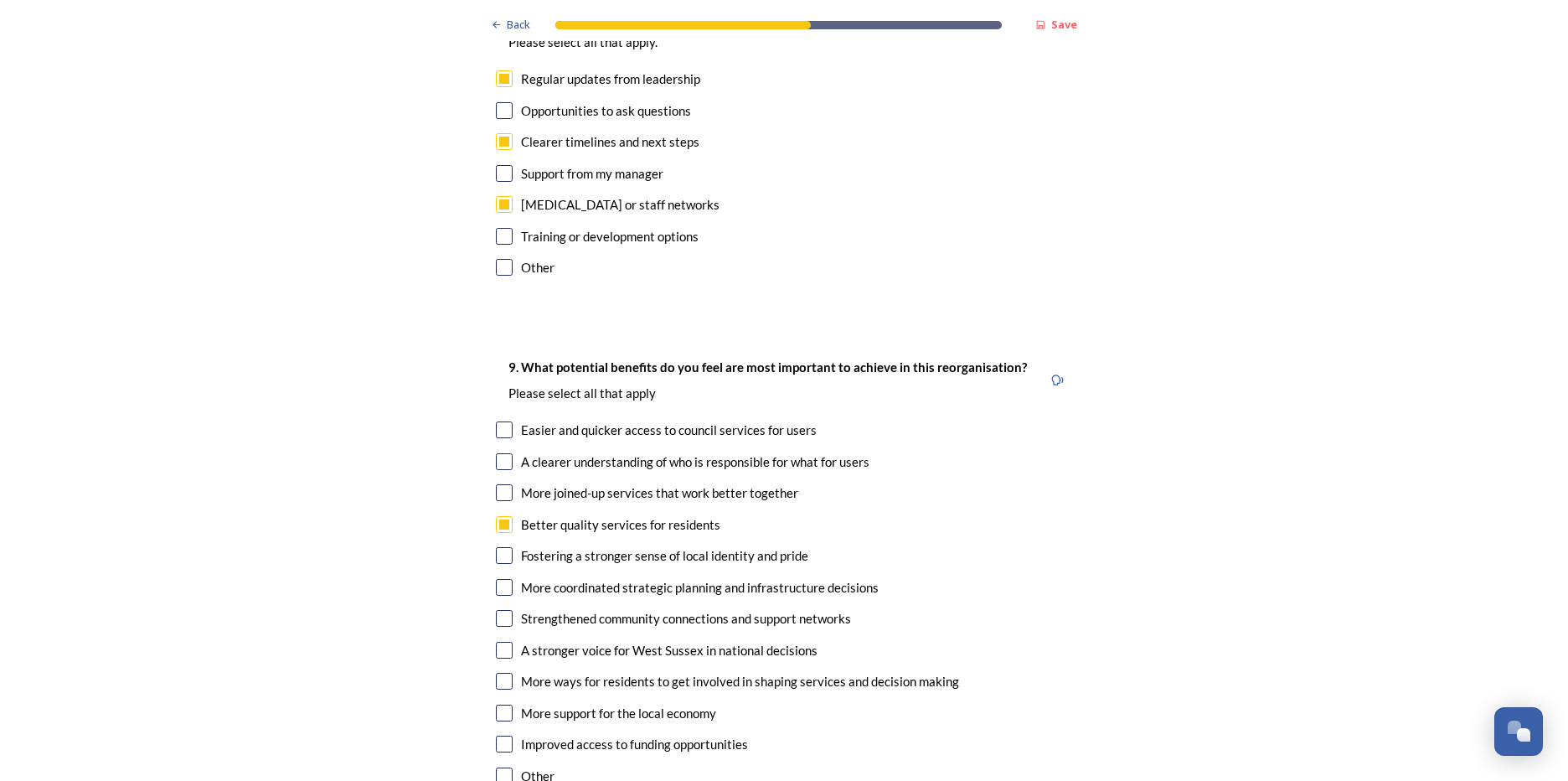
click at [502, 610] on input "checkbox" at bounding box center [504, 618] width 17 height 17
checkbox input "true"
click at [501, 673] on input "checkbox" at bounding box center [504, 681] width 17 height 17
checkbox input "true"
click at [496, 736] on input "checkbox" at bounding box center [504, 744] width 17 height 17
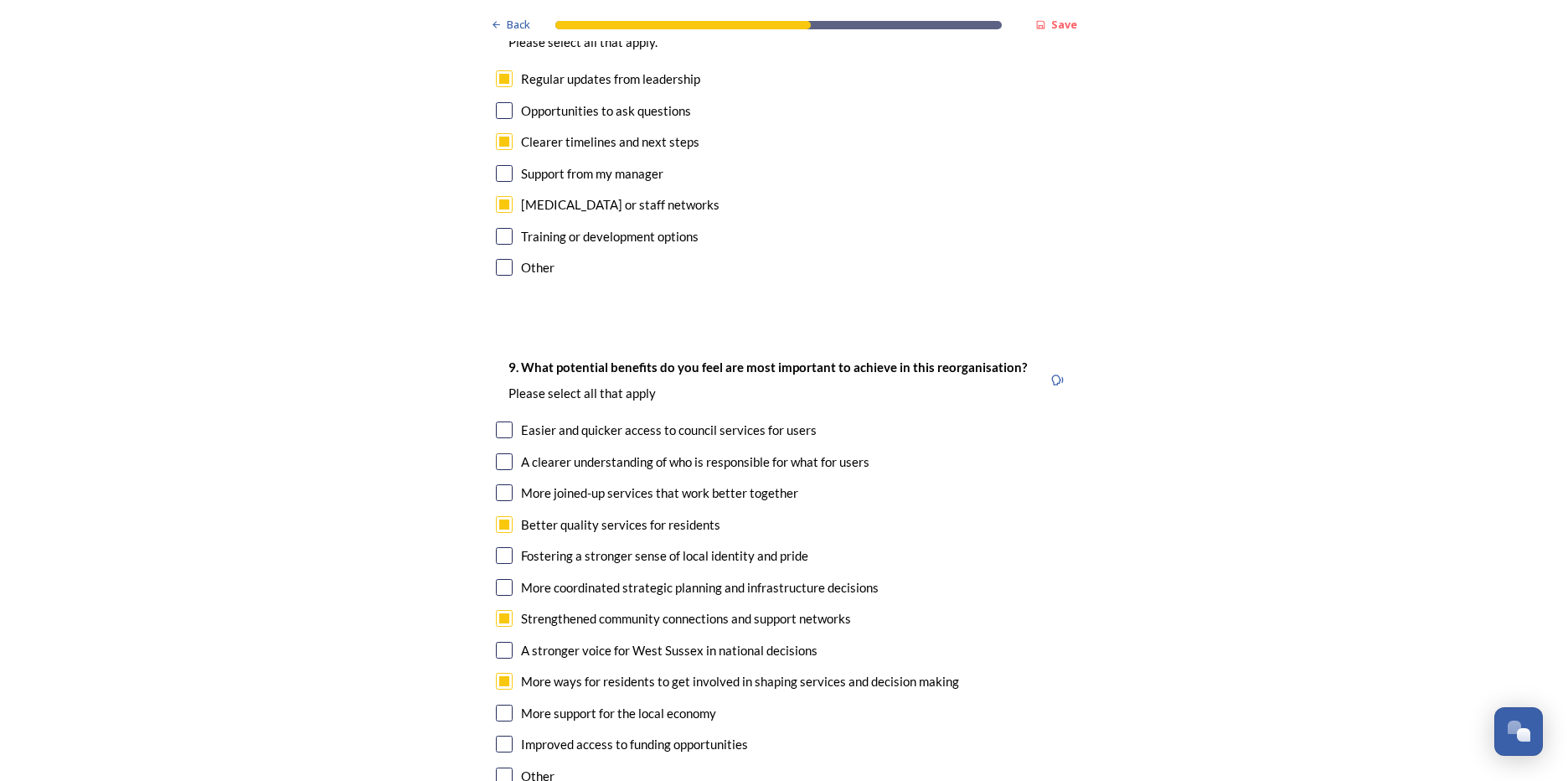
checkbox input "true"
click at [504, 422] on input "checkbox" at bounding box center [504, 429] width 17 height 17
checkbox input "true"
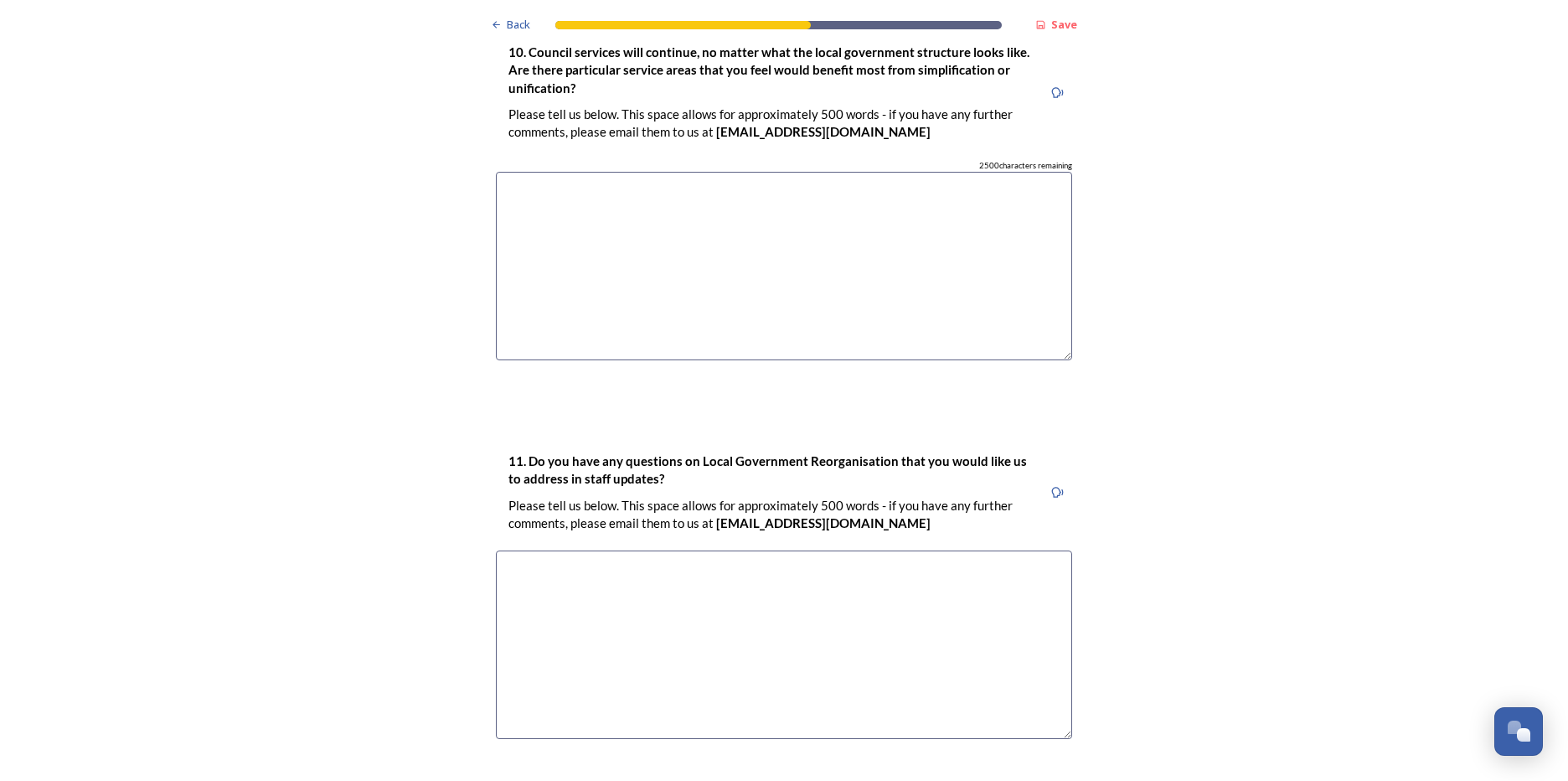
scroll to position [4844, 0]
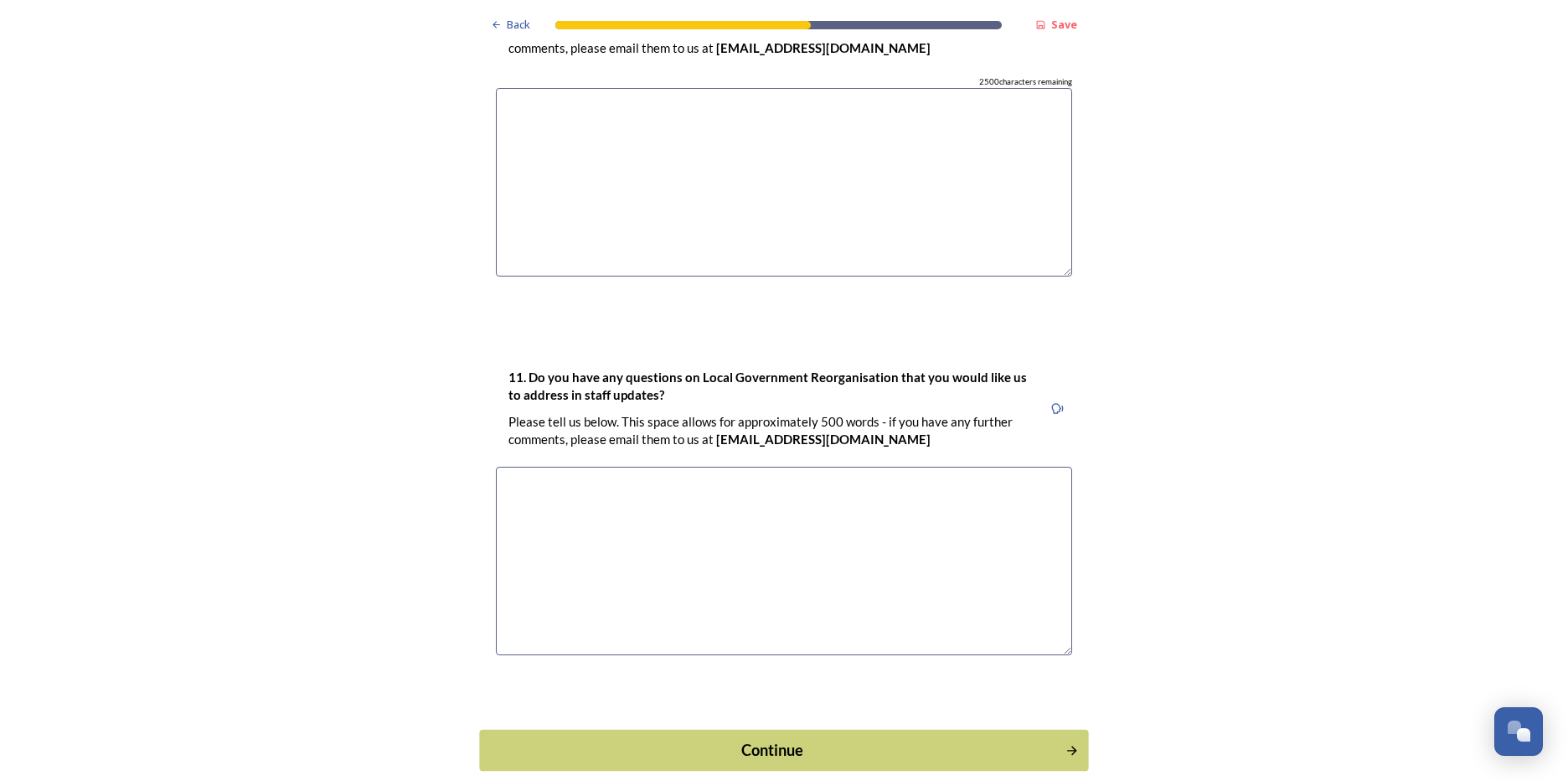
click at [816, 738] on div "Continue" at bounding box center [773, 748] width 567 height 23
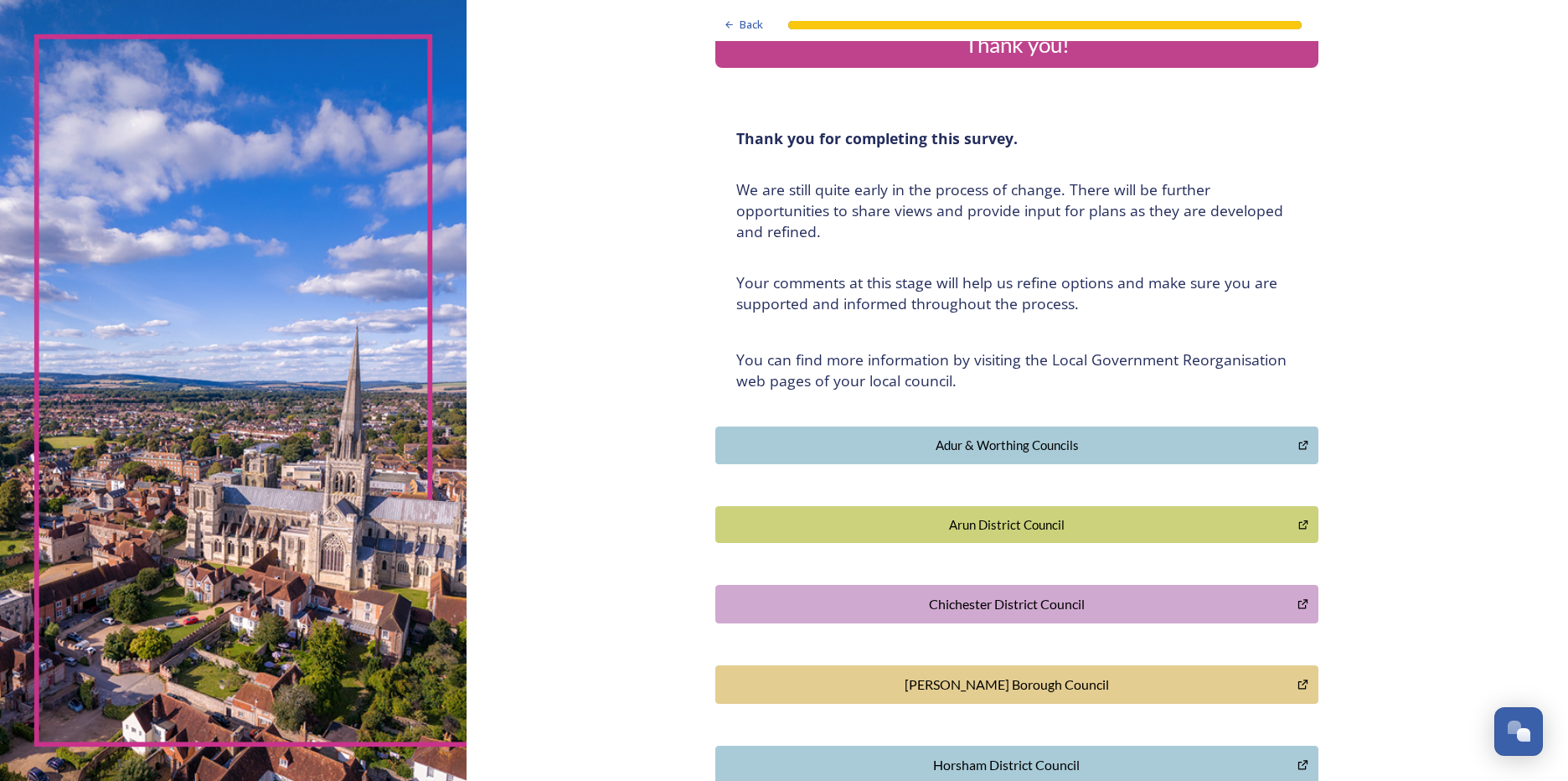
scroll to position [0, 0]
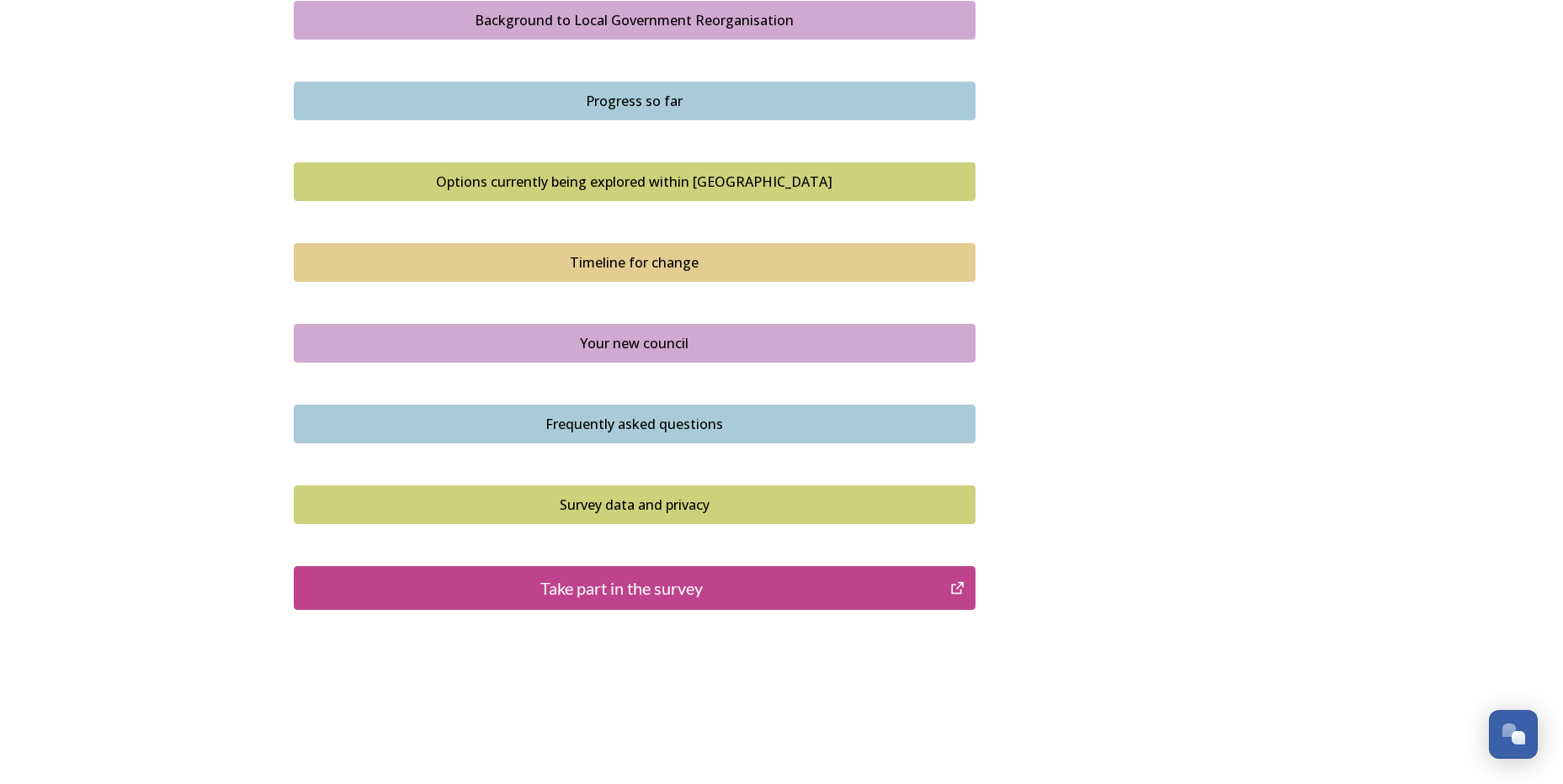
scroll to position [1026, 0]
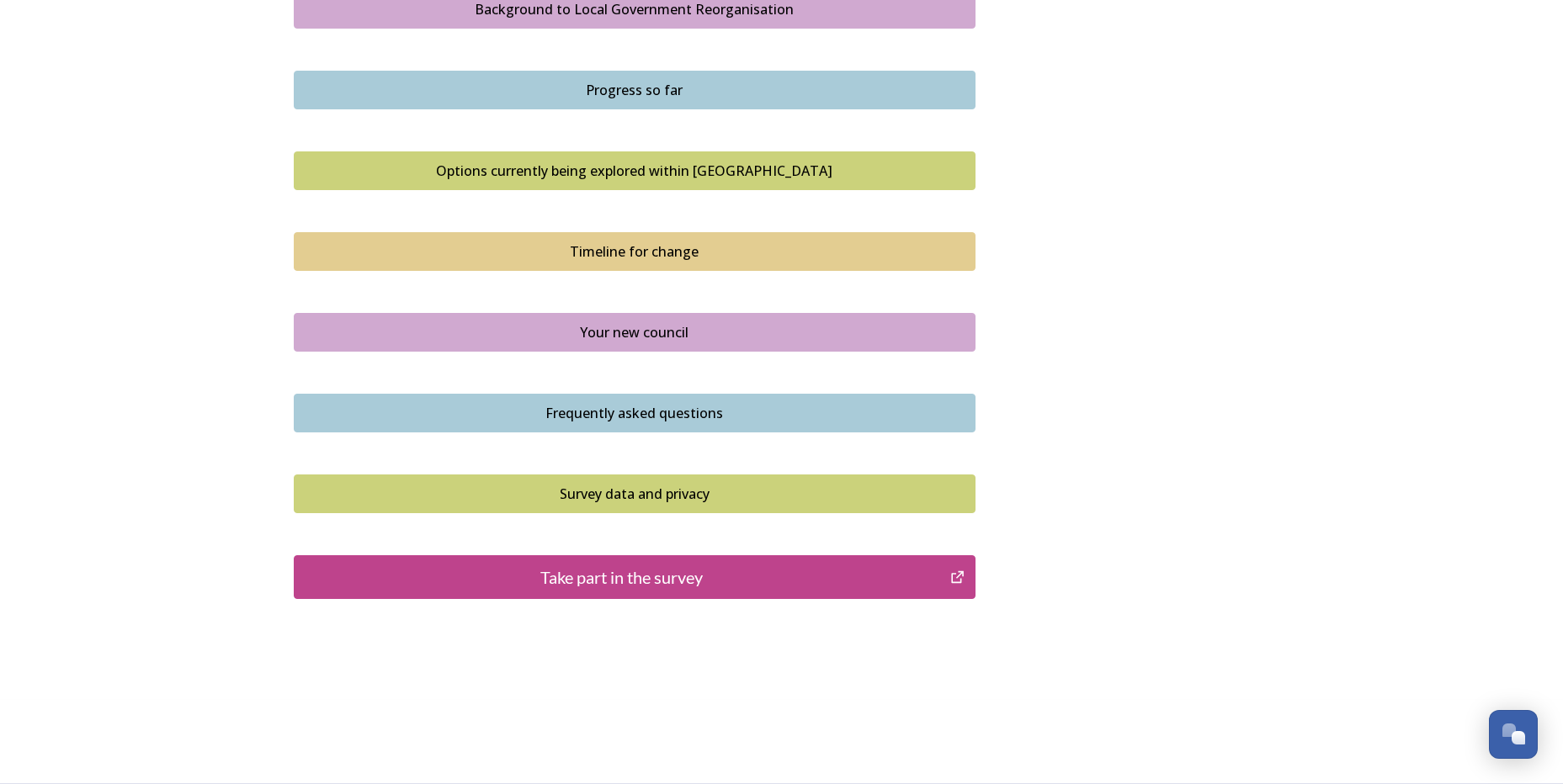
click at [706, 325] on div "Your new council" at bounding box center [634, 332] width 663 height 20
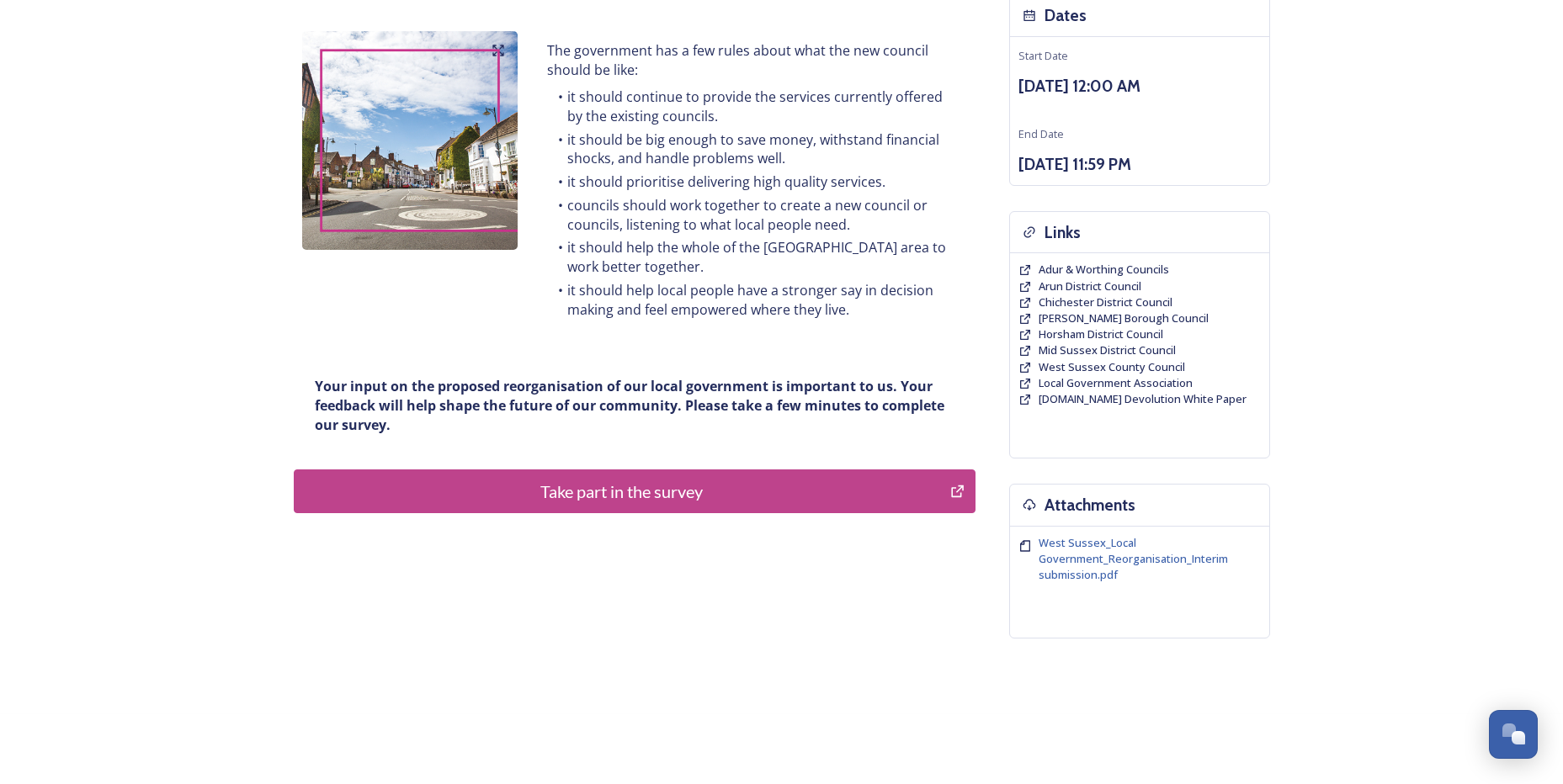
scroll to position [210, 0]
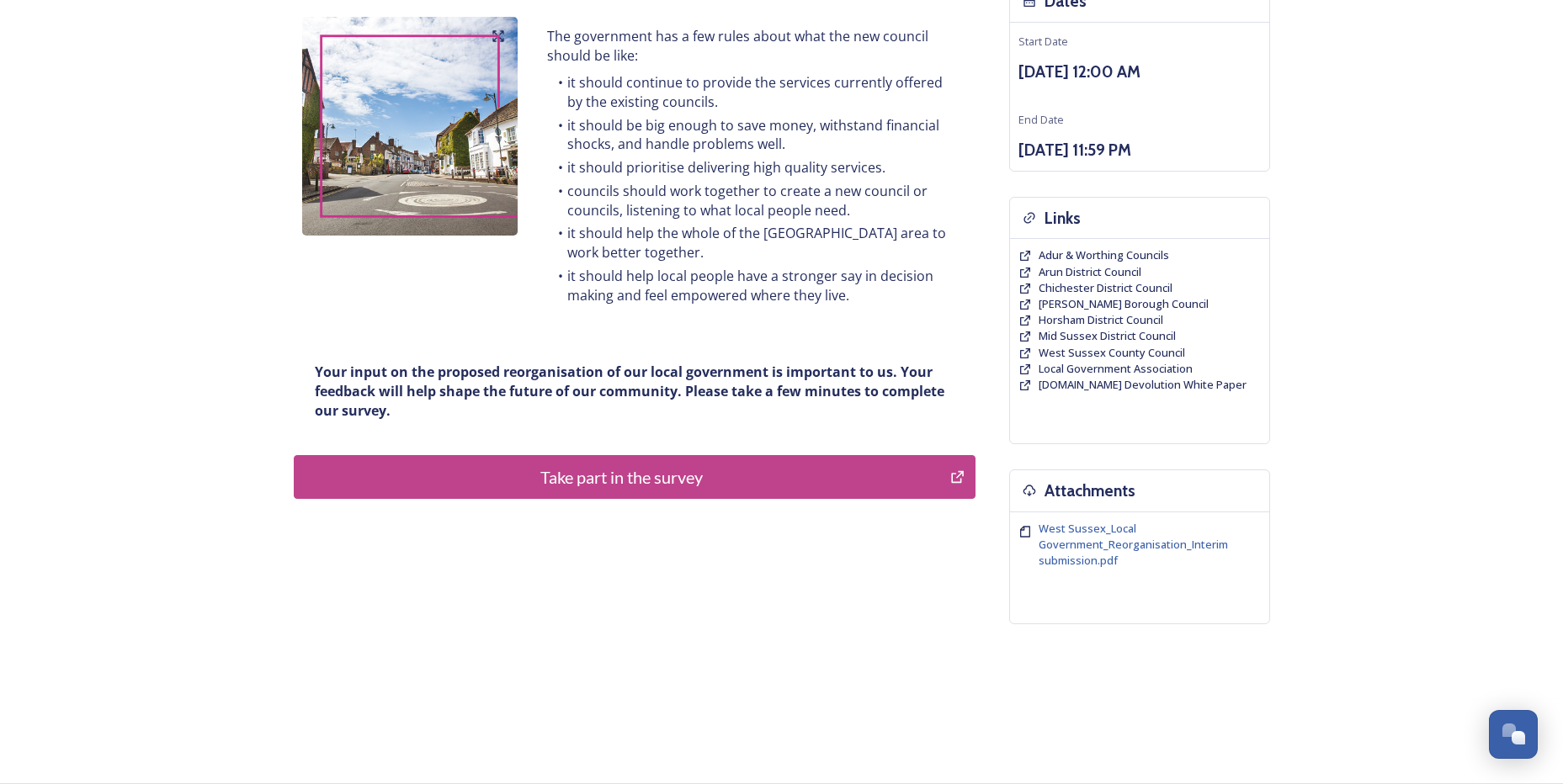
click at [756, 470] on div "Take part in the survey" at bounding box center [622, 478] width 639 height 26
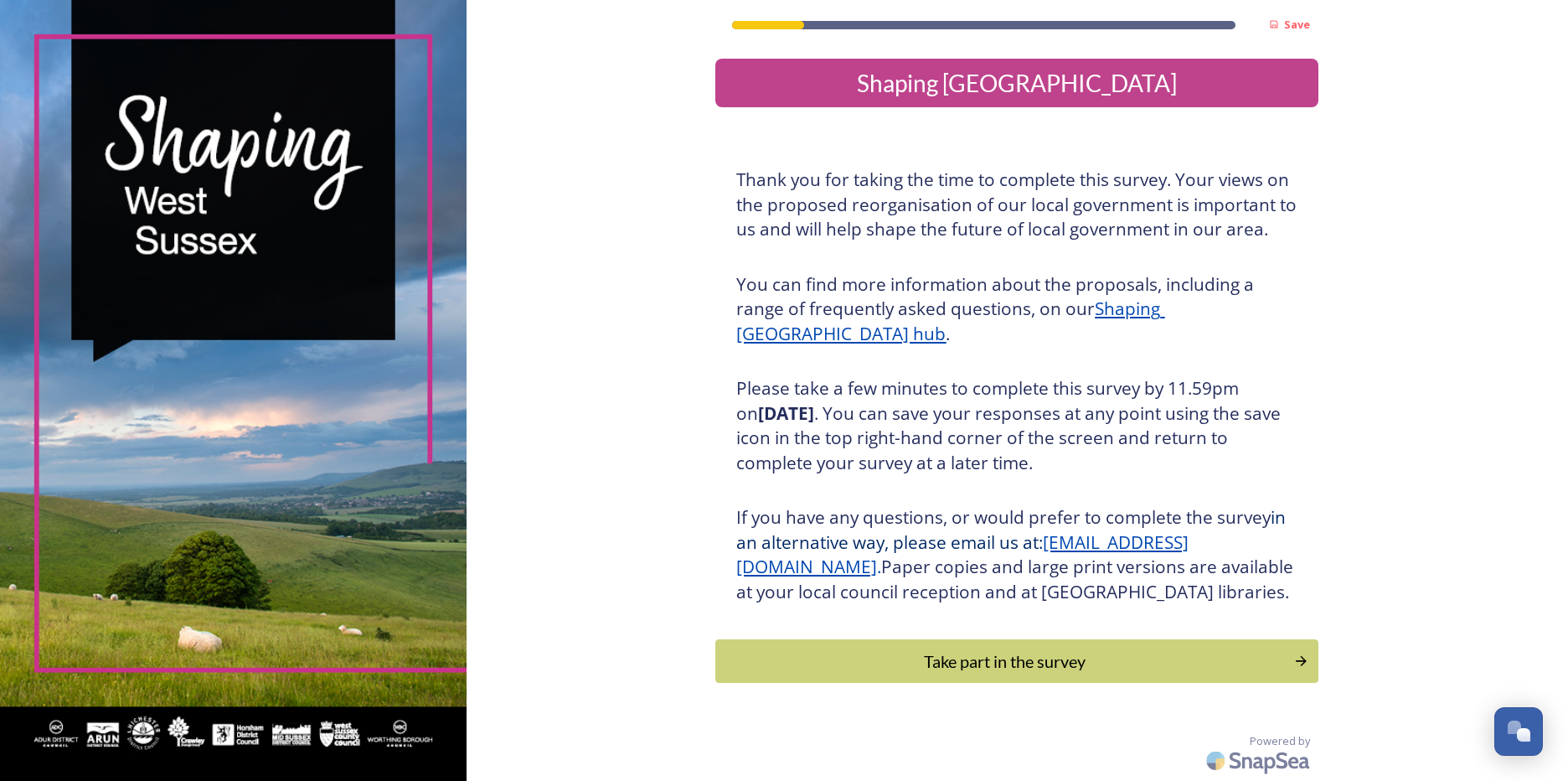
scroll to position [25, 0]
click at [955, 659] on div "Take part in the survey" at bounding box center [1005, 661] width 566 height 26
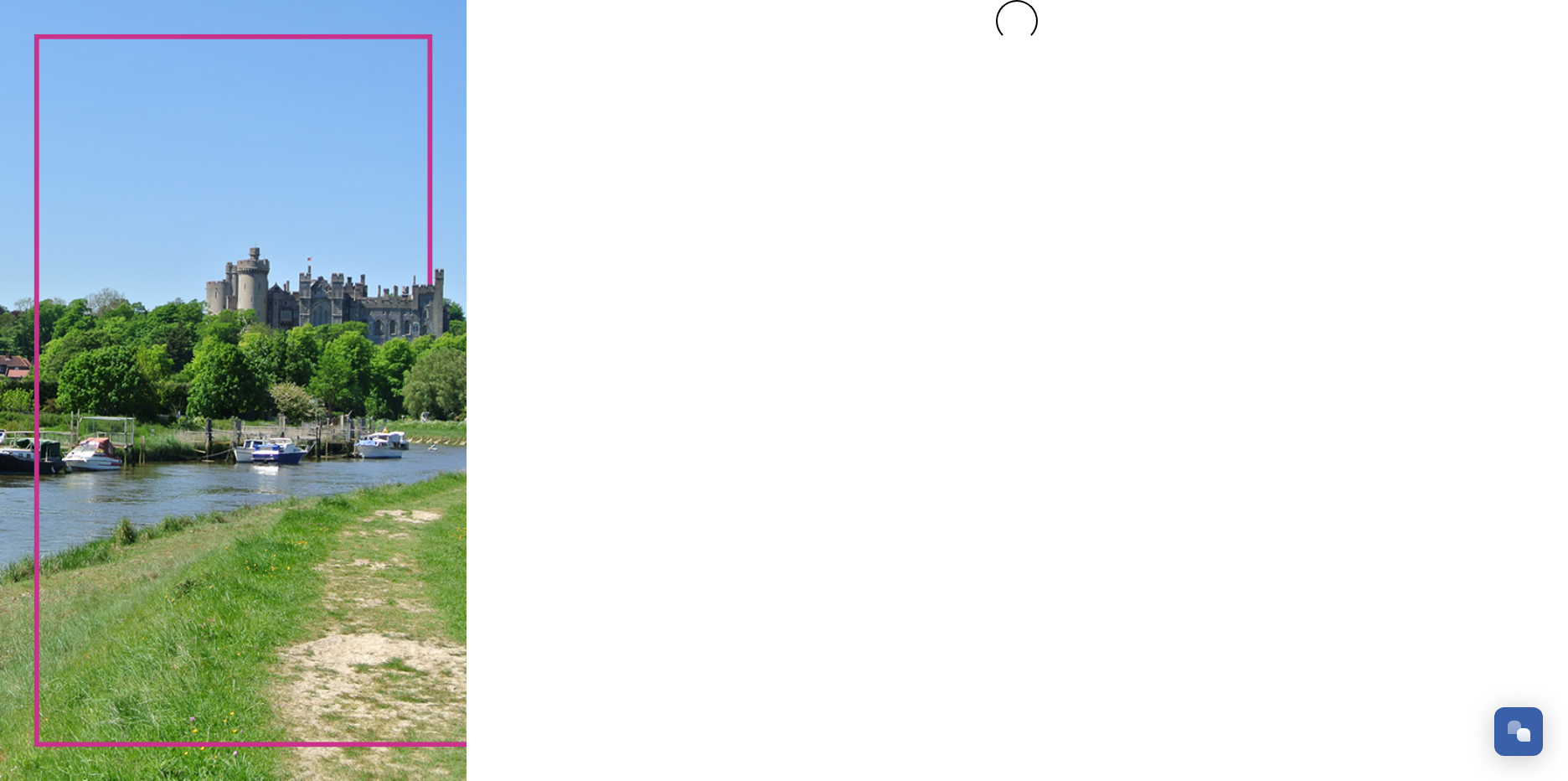
scroll to position [0, 0]
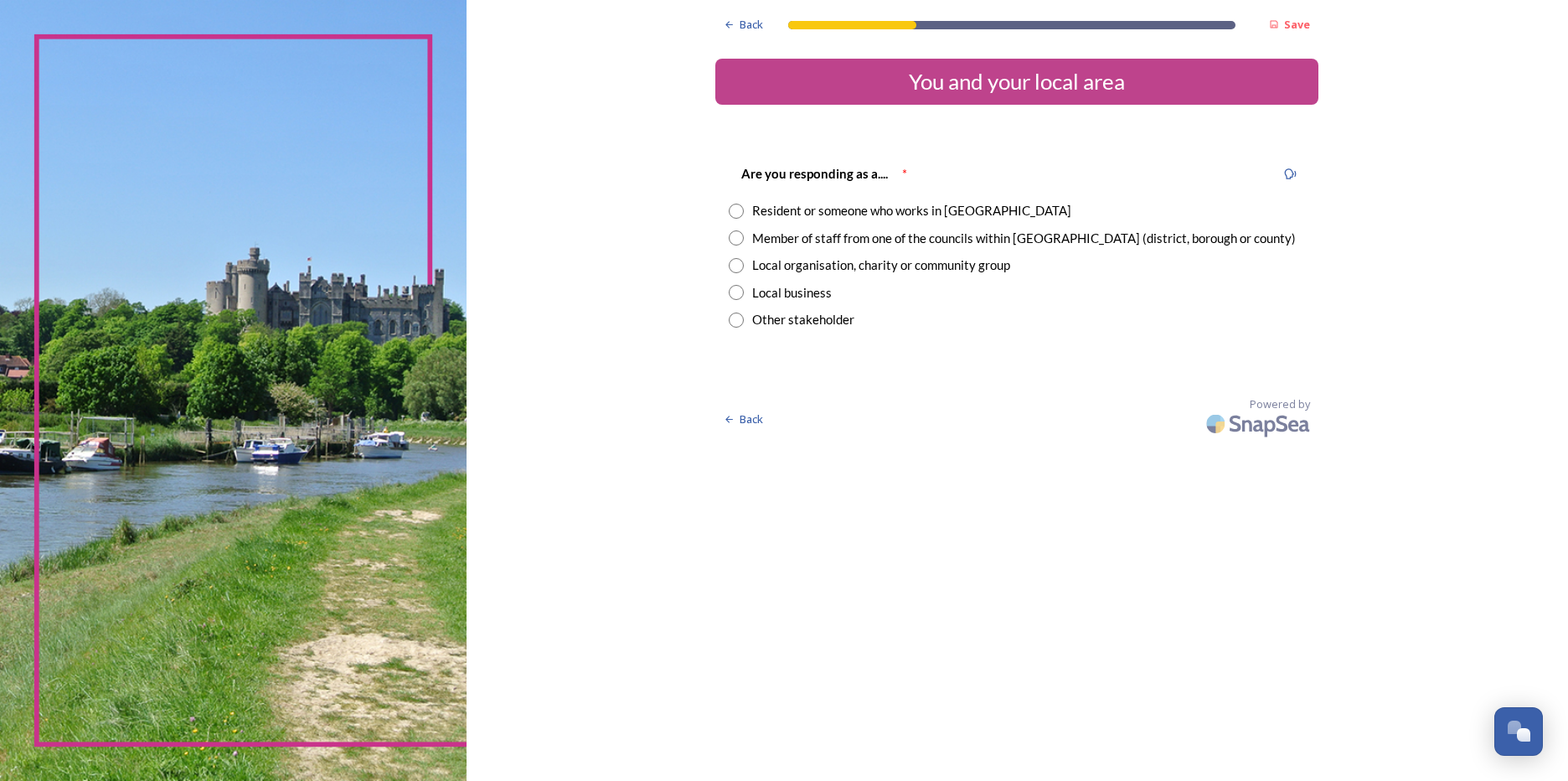
click at [736, 210] on input "radio" at bounding box center [736, 211] width 15 height 15
radio input "true"
